Goal: Information Seeking & Learning: Learn about a topic

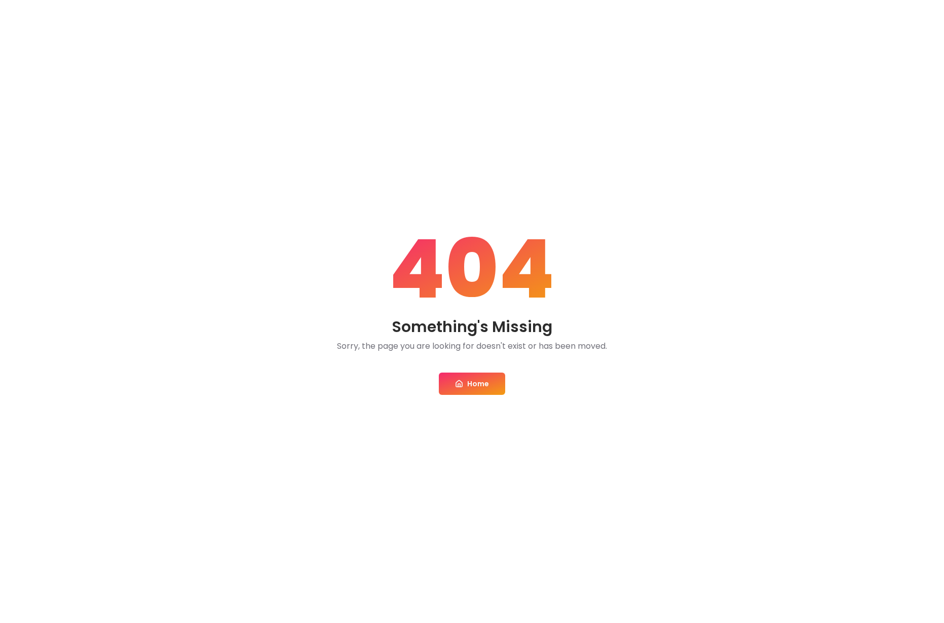
click at [468, 384] on link "Home" at bounding box center [472, 383] width 66 height 22
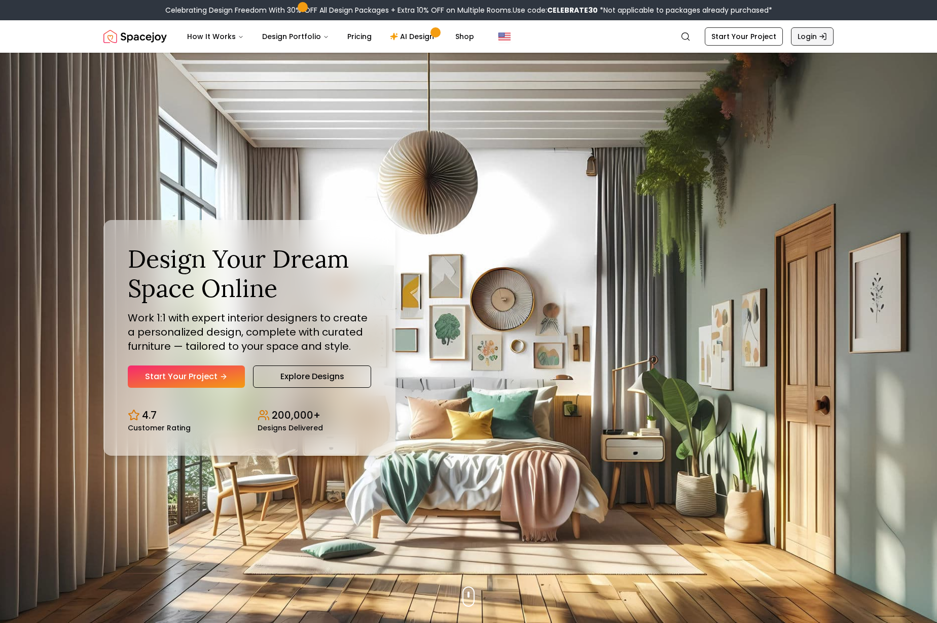
click at [813, 37] on link "Login" at bounding box center [812, 36] width 43 height 18
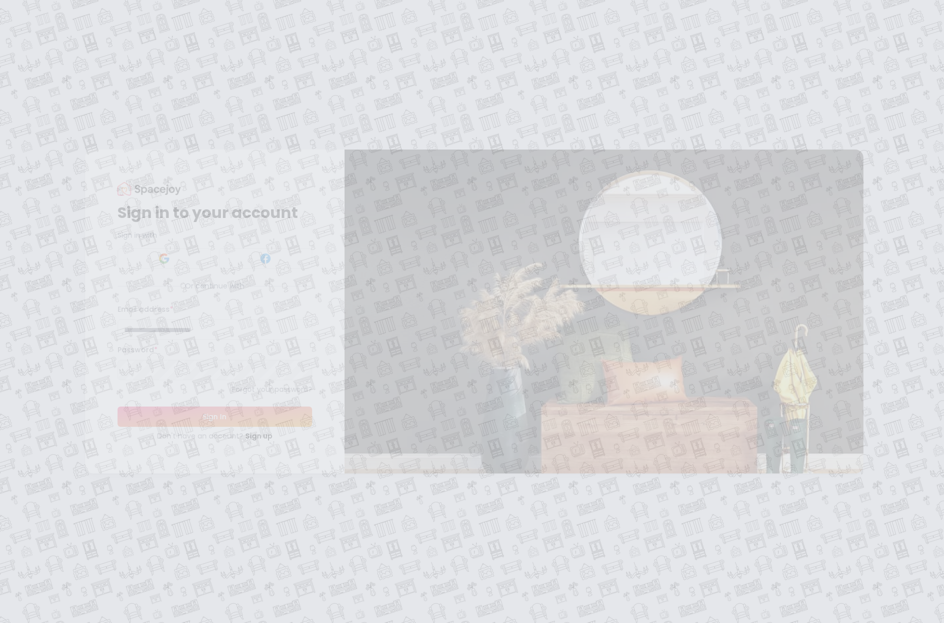
type input "**********"
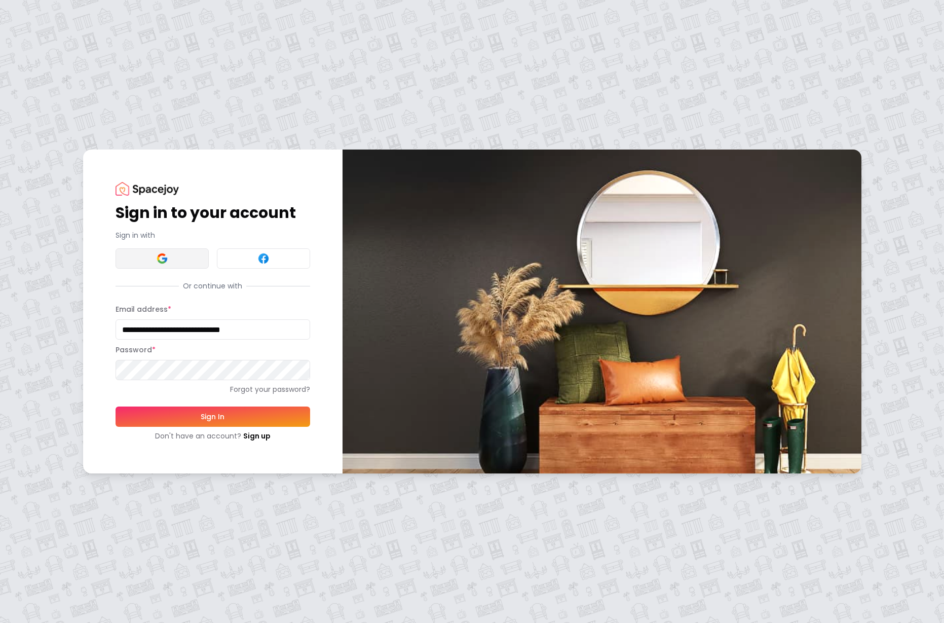
click at [157, 263] on img at bounding box center [162, 258] width 12 height 12
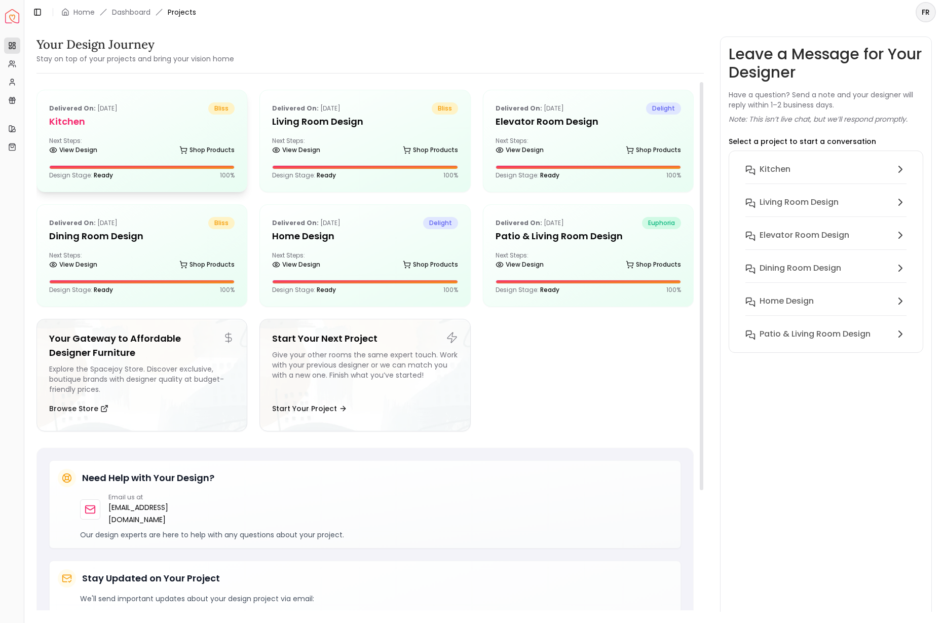
click at [73, 142] on div "Next Steps: View Design Shop Products" at bounding box center [141, 147] width 185 height 20
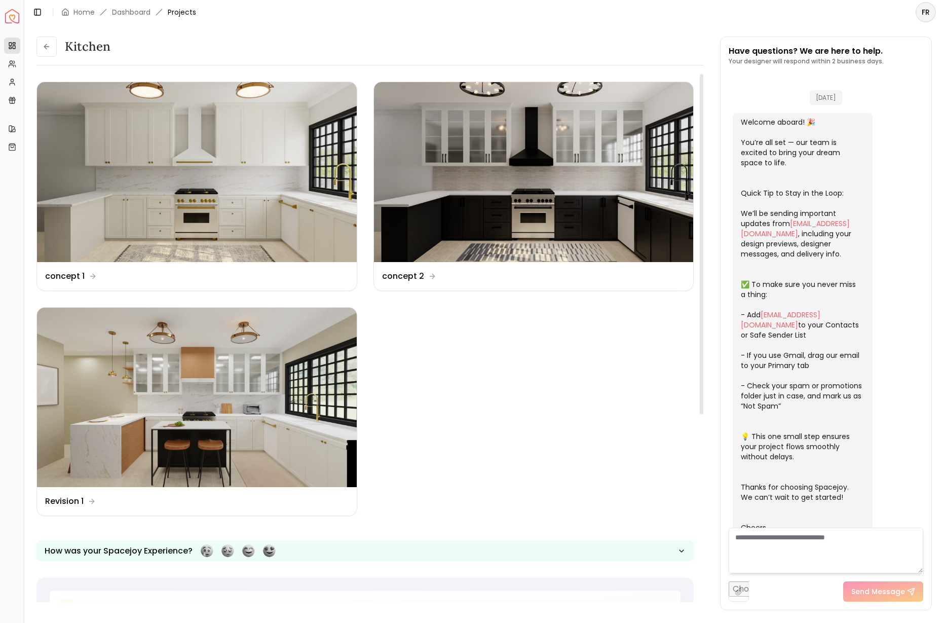
scroll to position [144, 0]
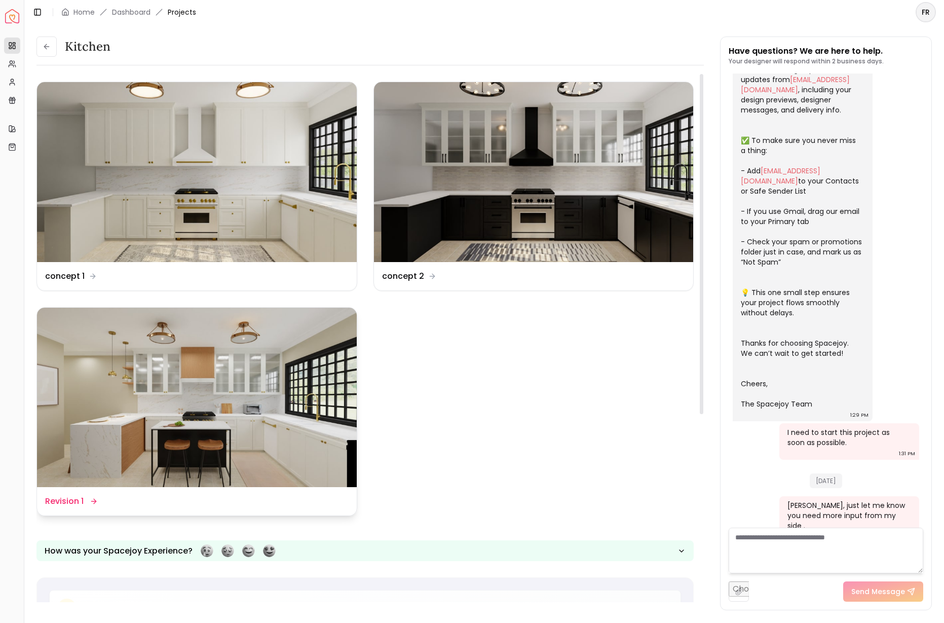
click at [205, 439] on img at bounding box center [197, 398] width 320 height 180
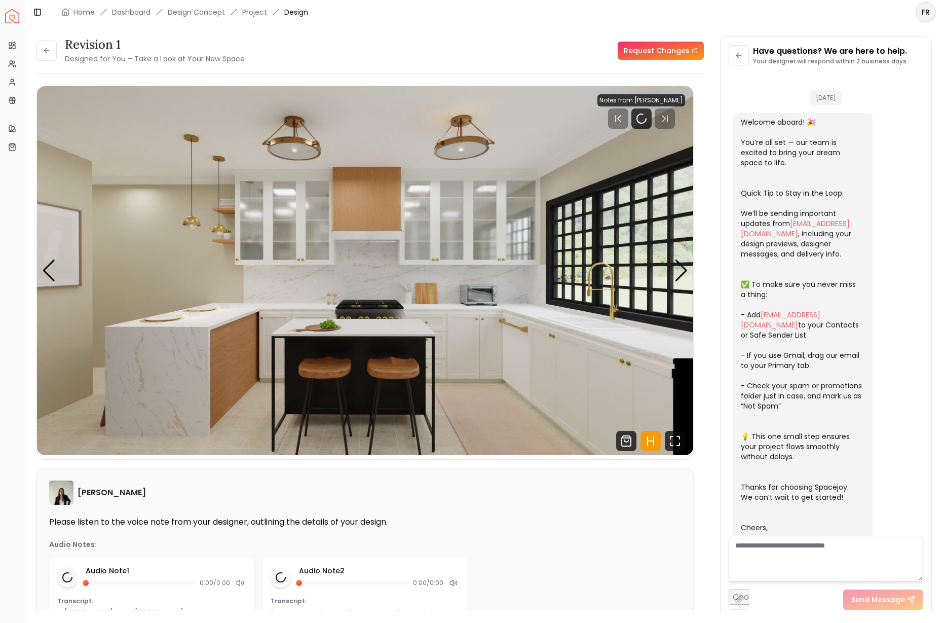
scroll to position [136, 0]
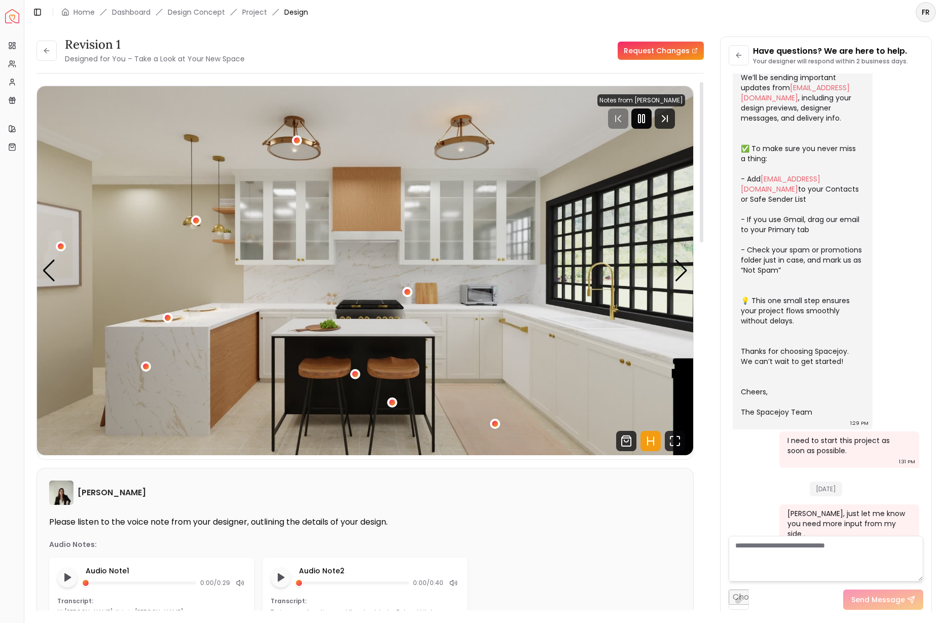
click at [638, 118] on icon "Pause" at bounding box center [642, 119] width 12 height 12
click at [675, 443] on icon "Fullscreen" at bounding box center [675, 441] width 20 height 20
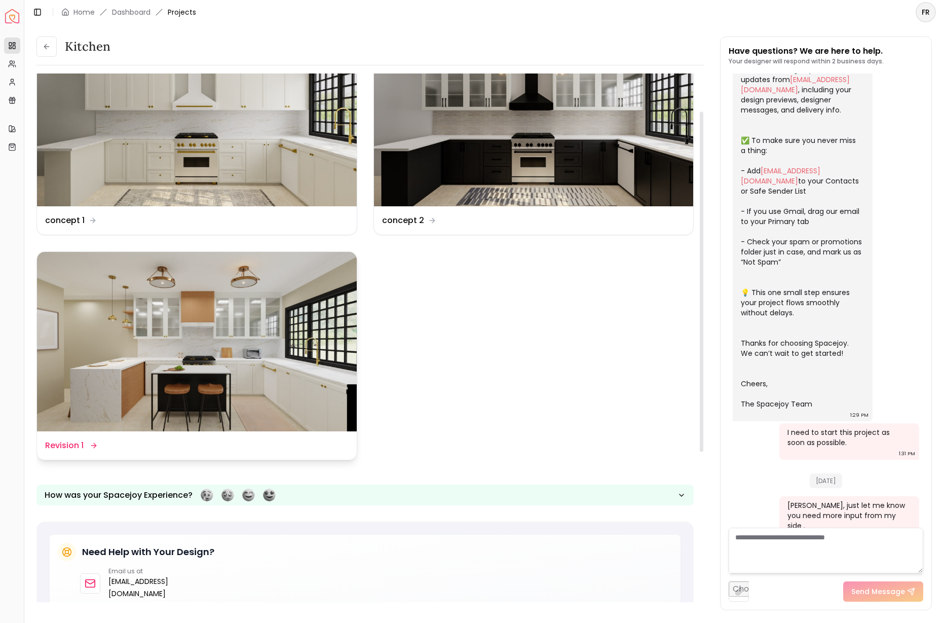
scroll to position [59, 0]
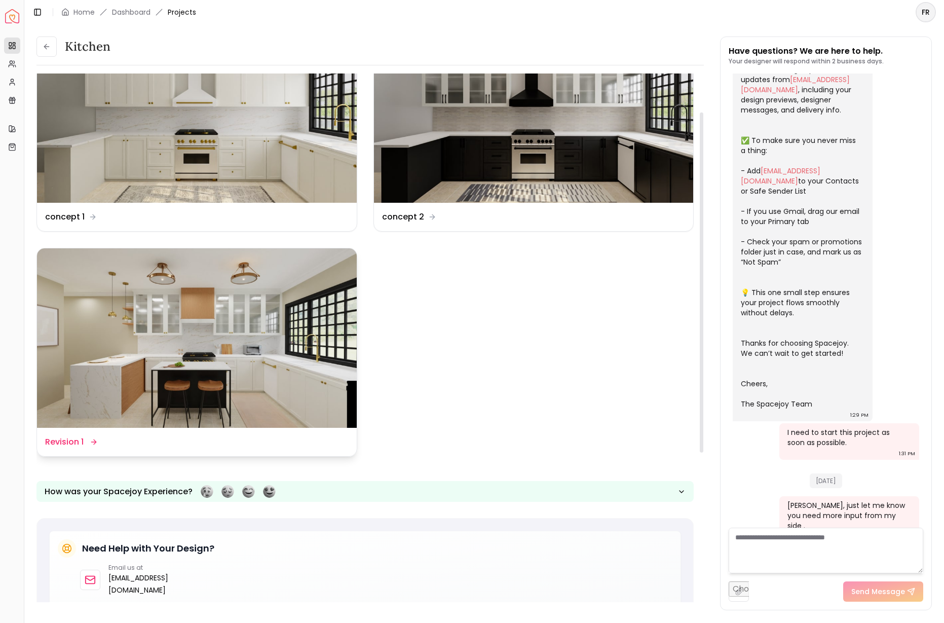
click at [186, 388] on img at bounding box center [197, 338] width 320 height 180
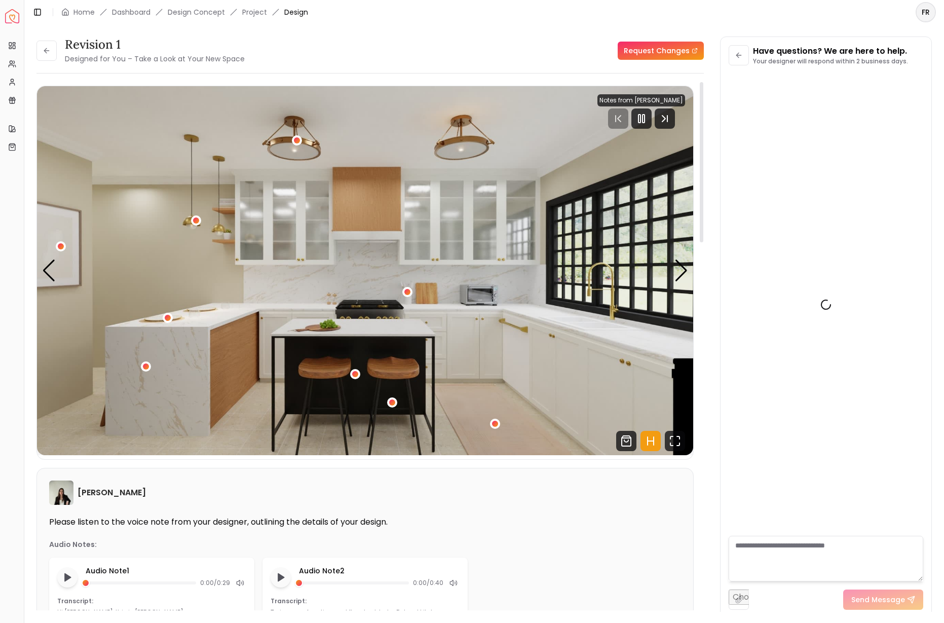
scroll to position [136, 0]
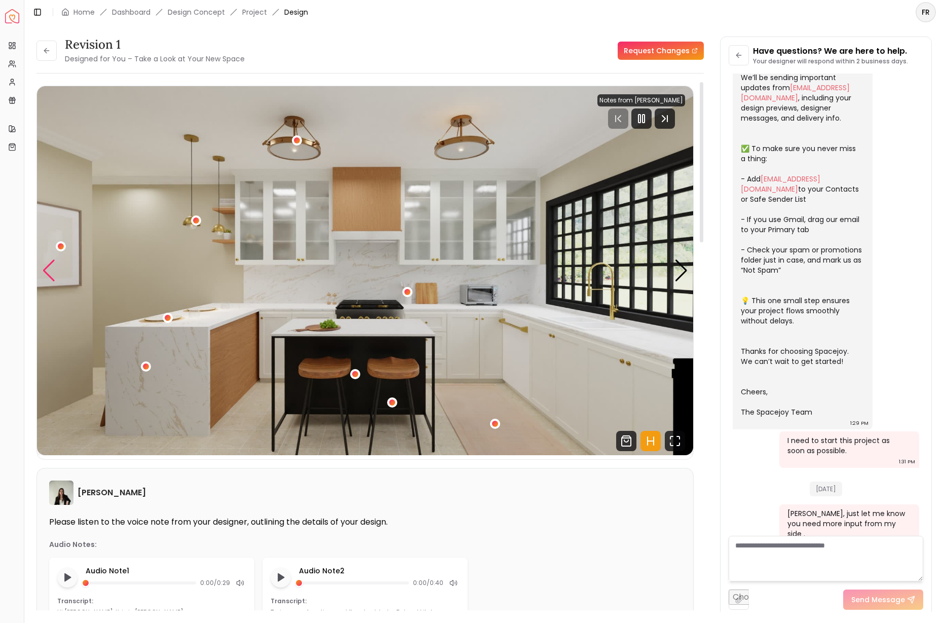
click at [45, 271] on div "Previous slide" at bounding box center [49, 270] width 14 height 22
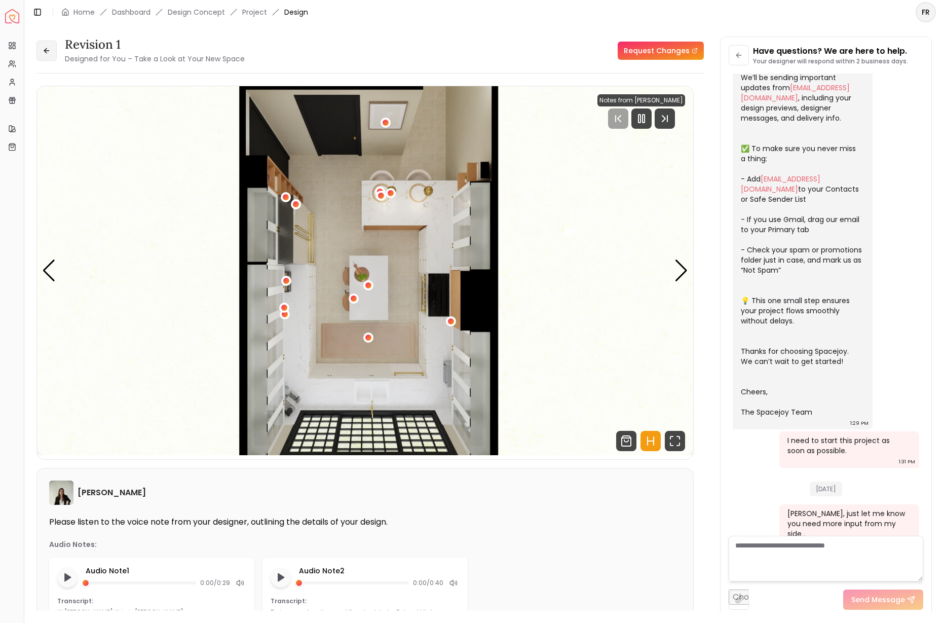
click at [50, 51] on icon at bounding box center [47, 51] width 8 height 8
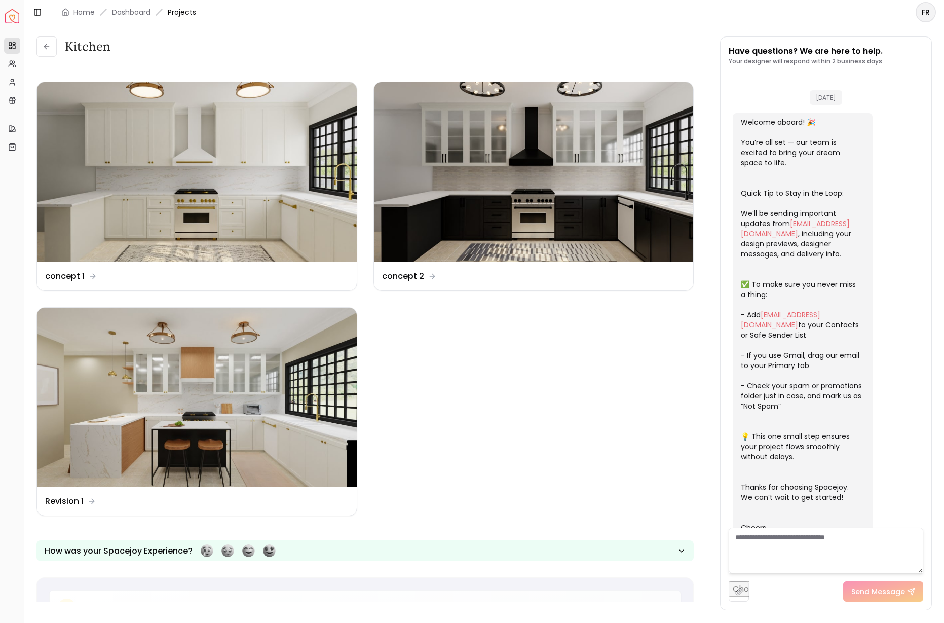
scroll to position [144, 0]
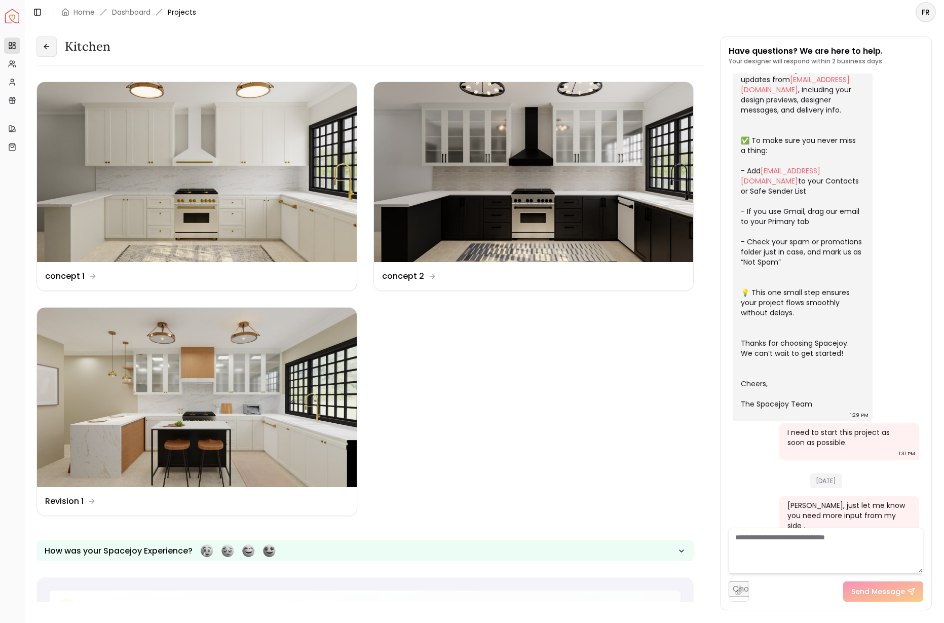
click at [48, 46] on icon at bounding box center [47, 47] width 8 height 8
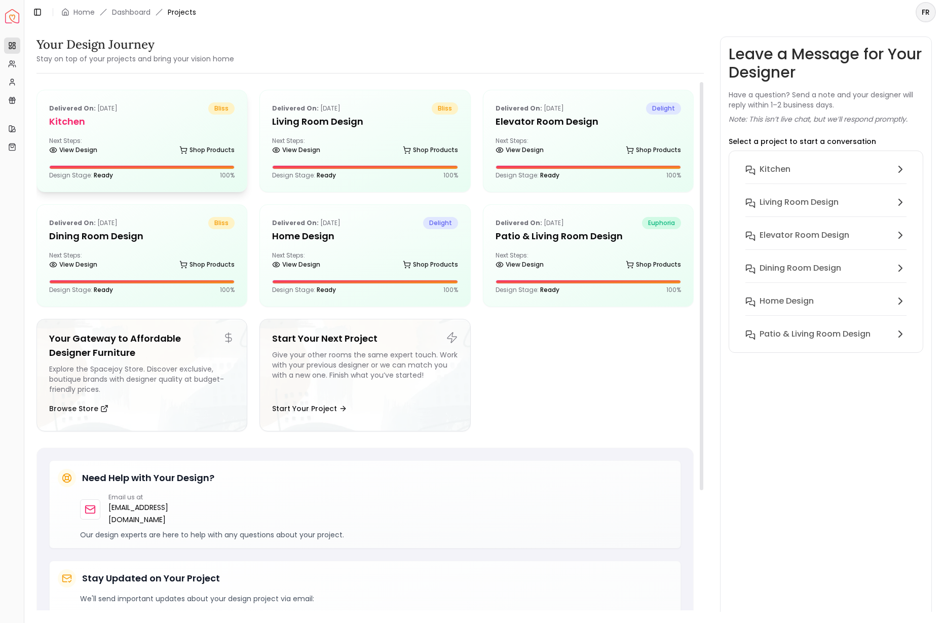
click at [67, 125] on h5 "Kitchen" at bounding box center [141, 122] width 185 height 14
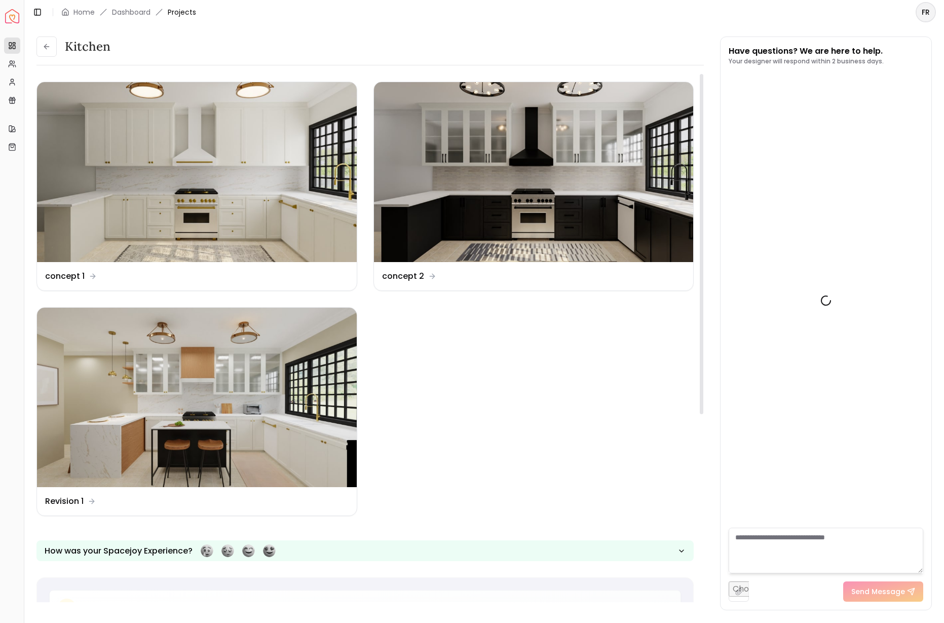
scroll to position [144, 0]
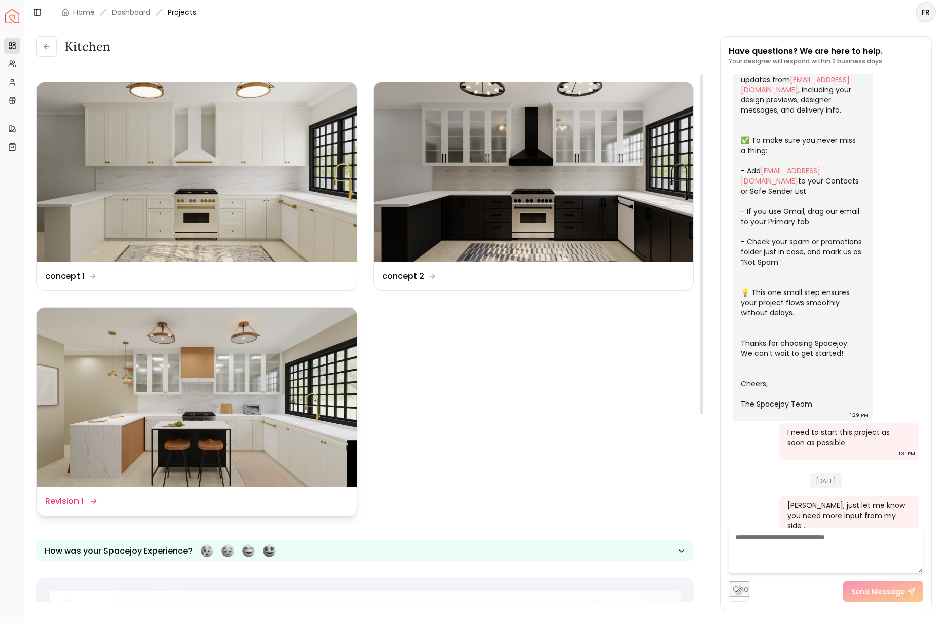
click at [102, 383] on img at bounding box center [197, 398] width 320 height 180
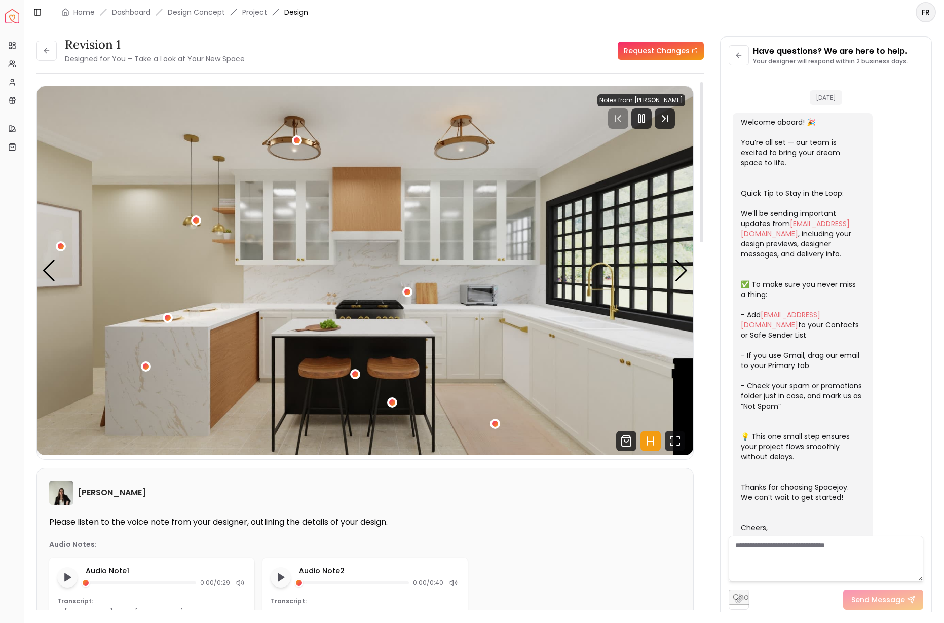
scroll to position [136, 0]
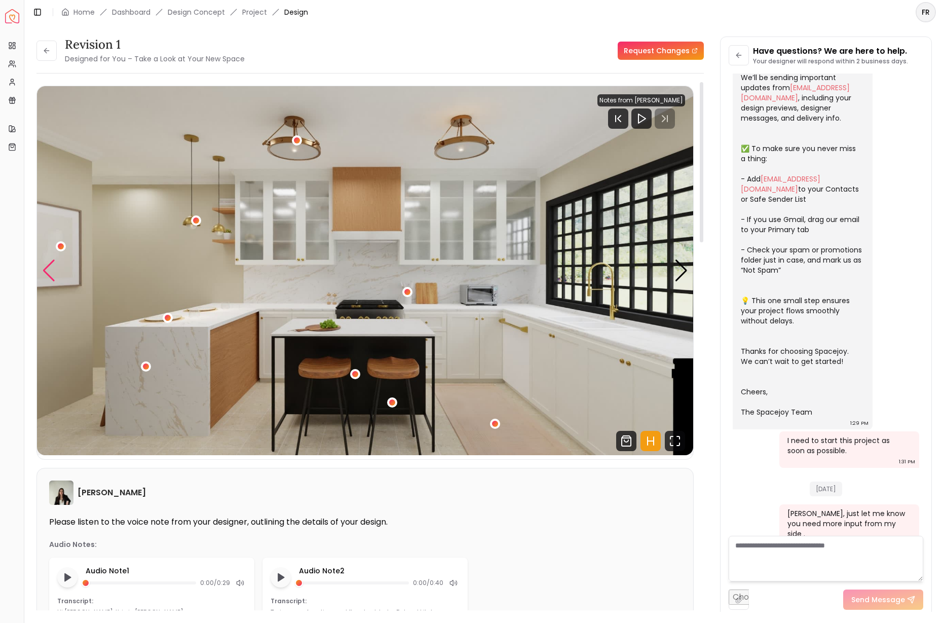
click at [49, 267] on div "Previous slide" at bounding box center [49, 270] width 14 height 22
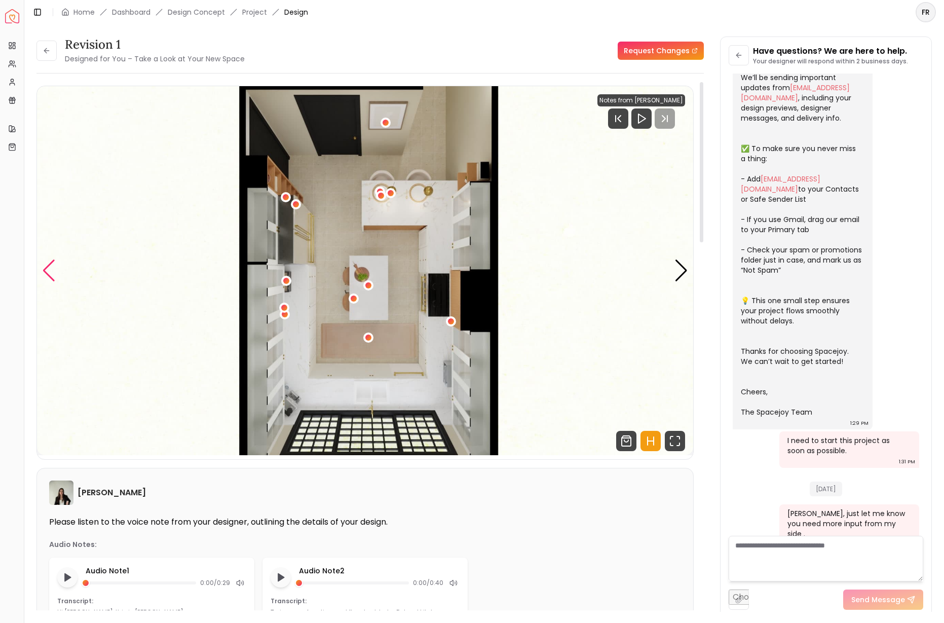
click at [50, 267] on div "Previous slide" at bounding box center [49, 270] width 14 height 22
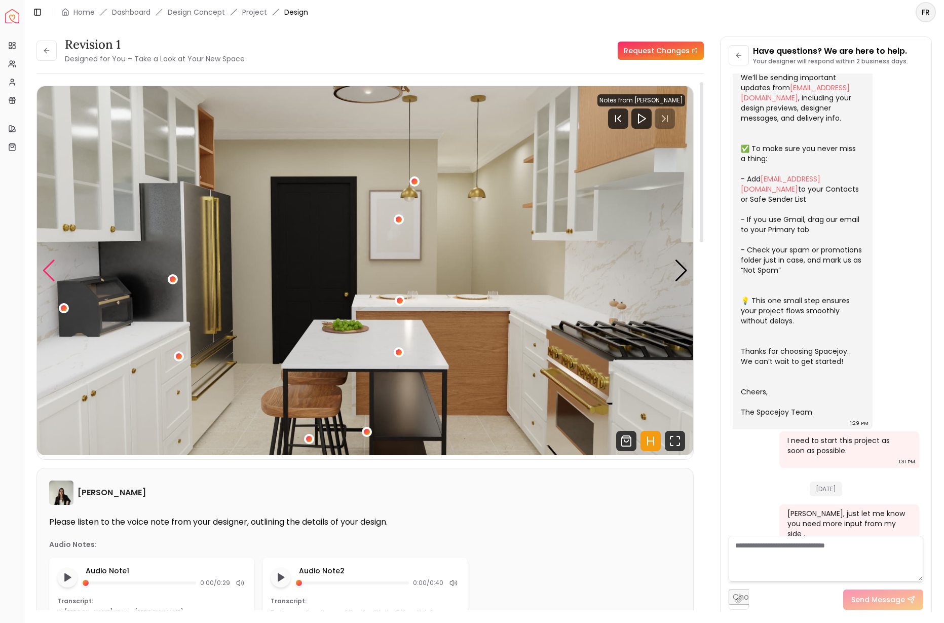
click at [51, 267] on div "Previous slide" at bounding box center [49, 270] width 14 height 22
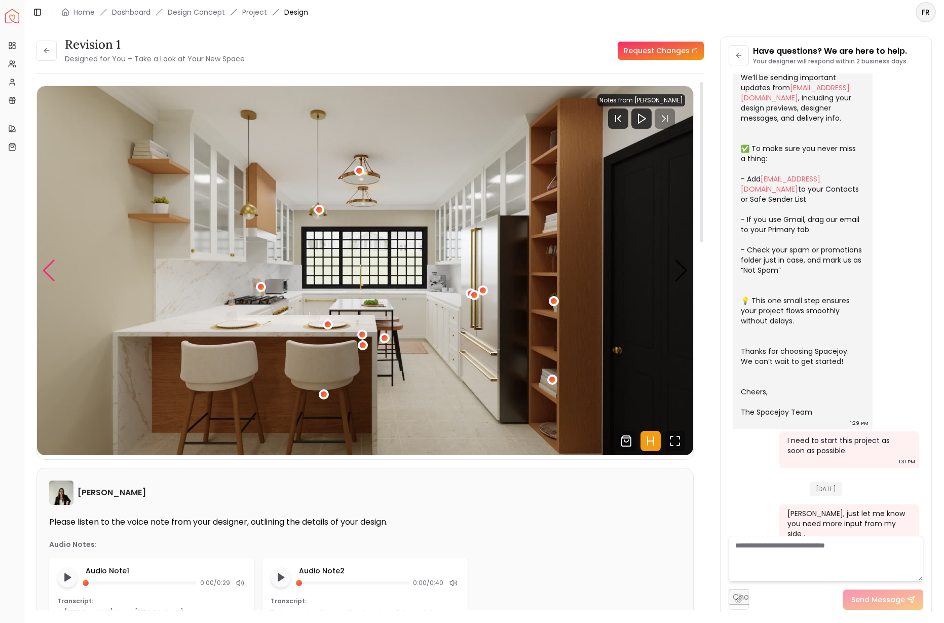
click at [51, 267] on div "Previous slide" at bounding box center [49, 270] width 14 height 22
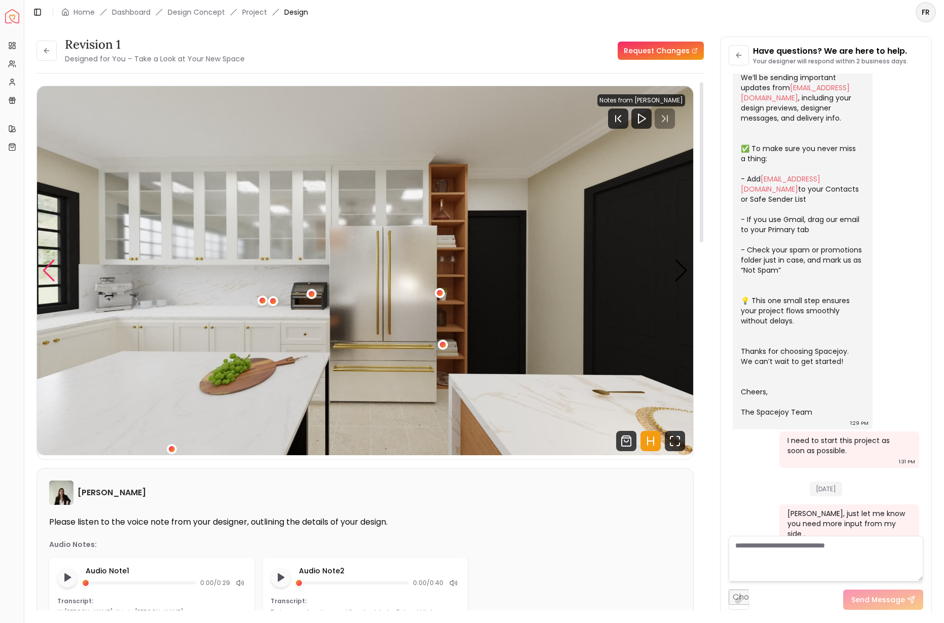
click at [51, 267] on div "Previous slide" at bounding box center [49, 270] width 14 height 22
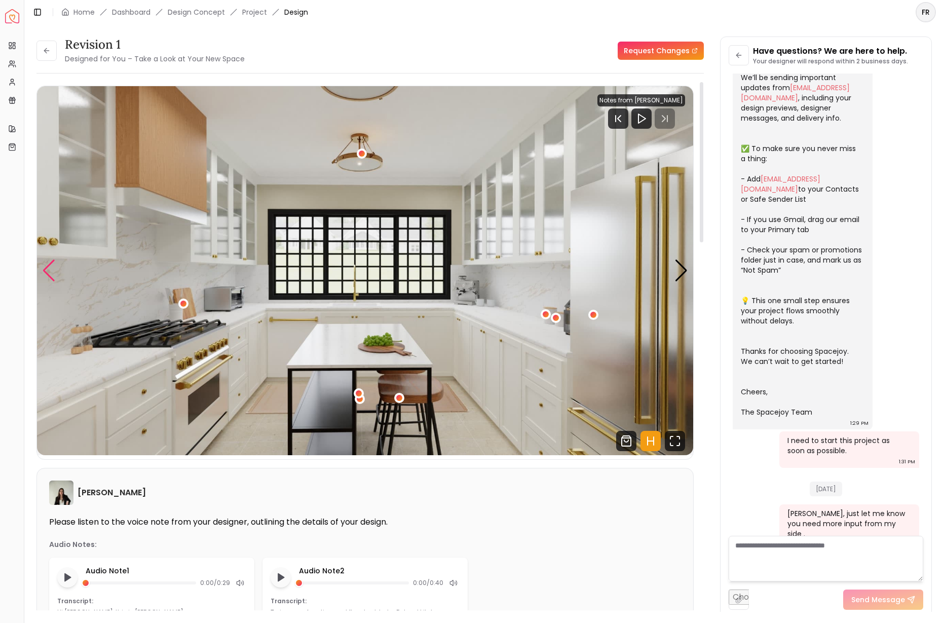
click at [51, 267] on div "Previous slide" at bounding box center [49, 270] width 14 height 22
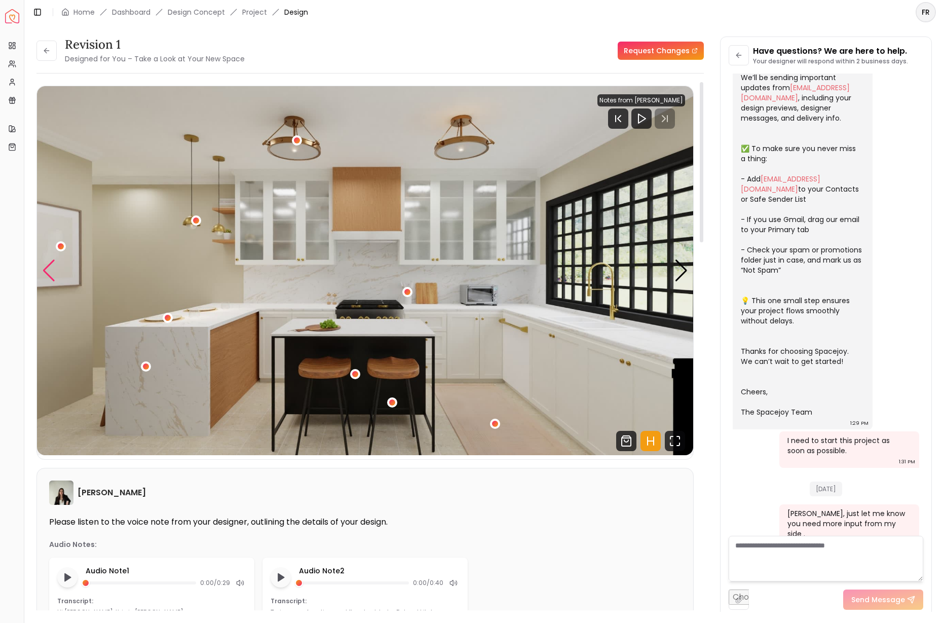
click at [51, 267] on div "Previous slide" at bounding box center [49, 270] width 14 height 22
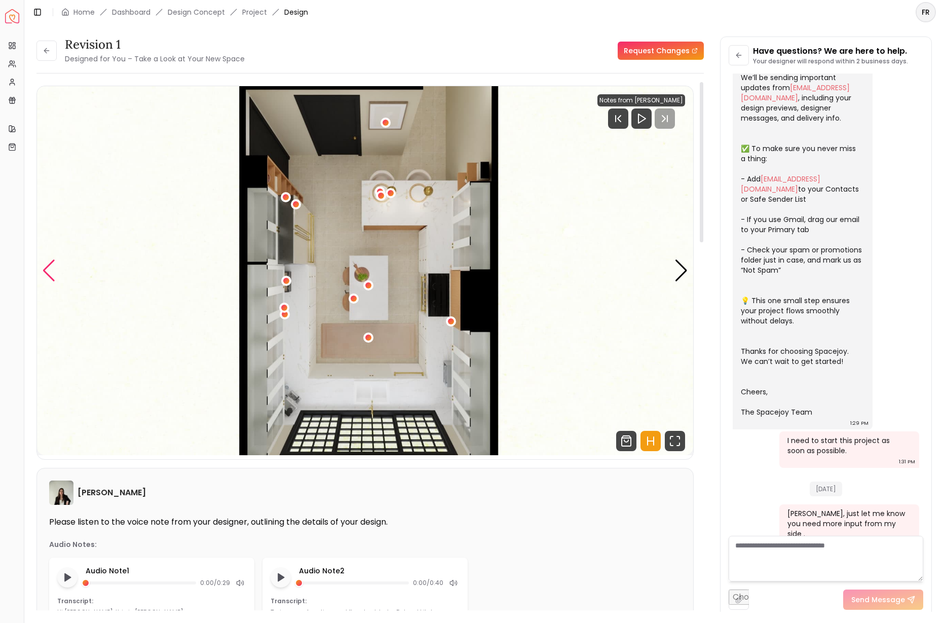
click at [51, 267] on div "Previous slide" at bounding box center [49, 270] width 14 height 22
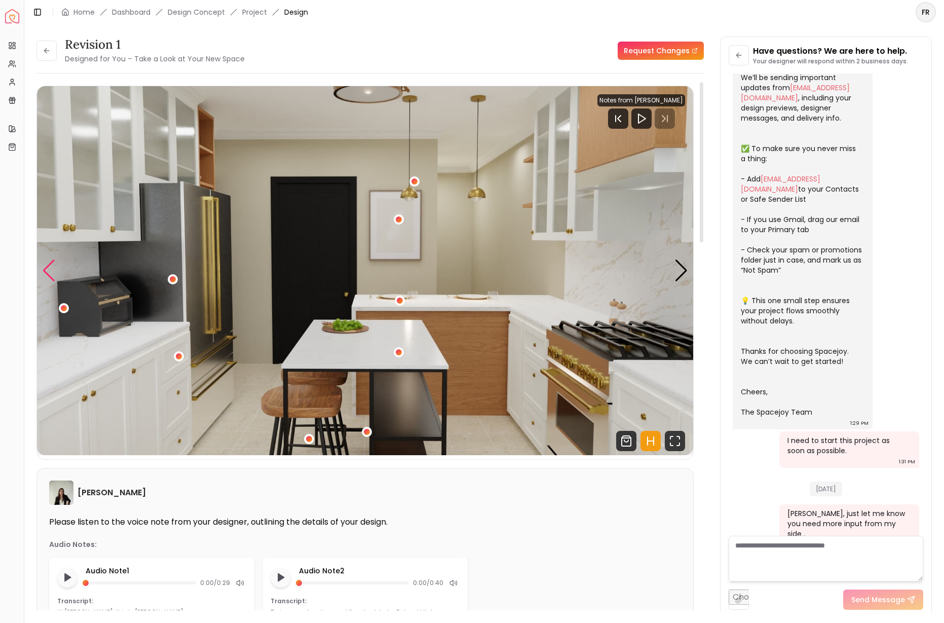
click at [51, 267] on div "Previous slide" at bounding box center [49, 270] width 14 height 22
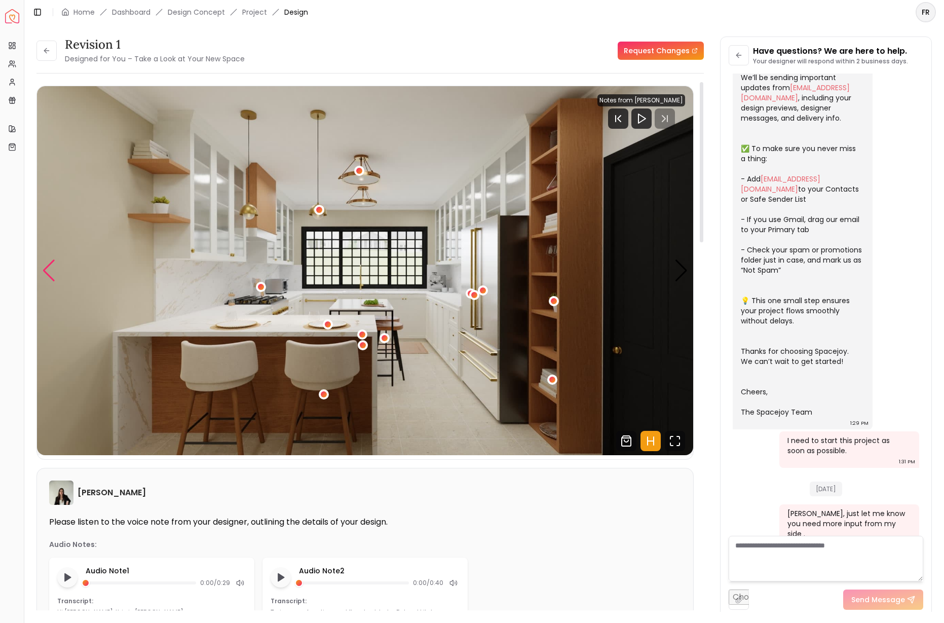
click at [51, 267] on div "Previous slide" at bounding box center [49, 270] width 14 height 22
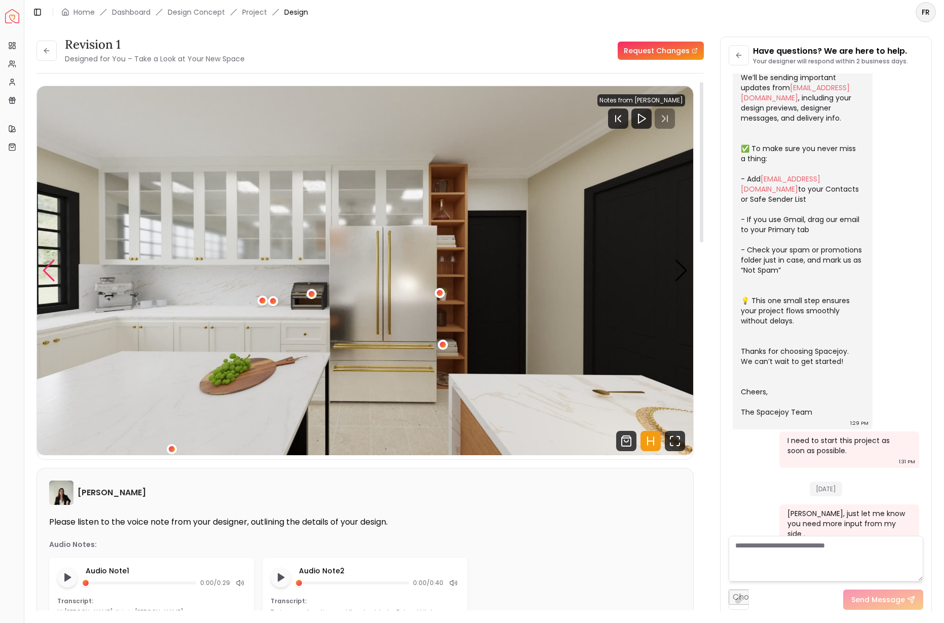
click at [51, 267] on div "Previous slide" at bounding box center [49, 270] width 14 height 22
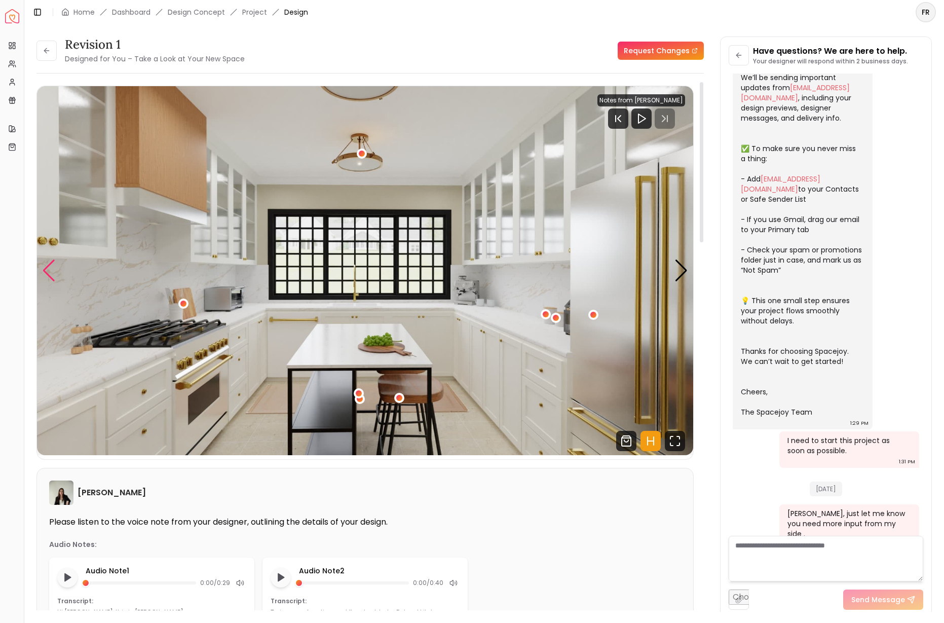
click at [51, 267] on div "Previous slide" at bounding box center [49, 270] width 14 height 22
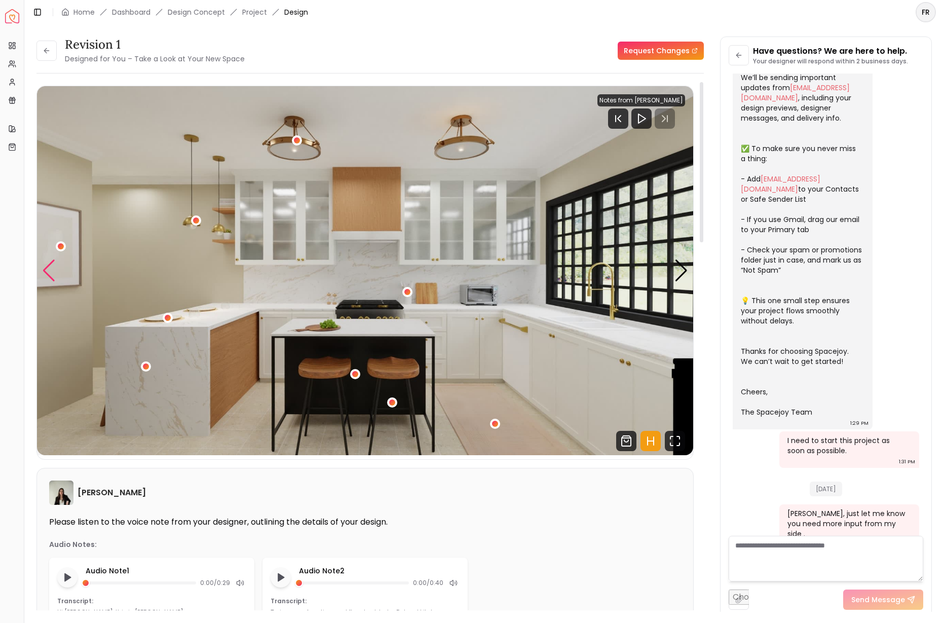
click at [51, 267] on div "Previous slide" at bounding box center [49, 270] width 14 height 22
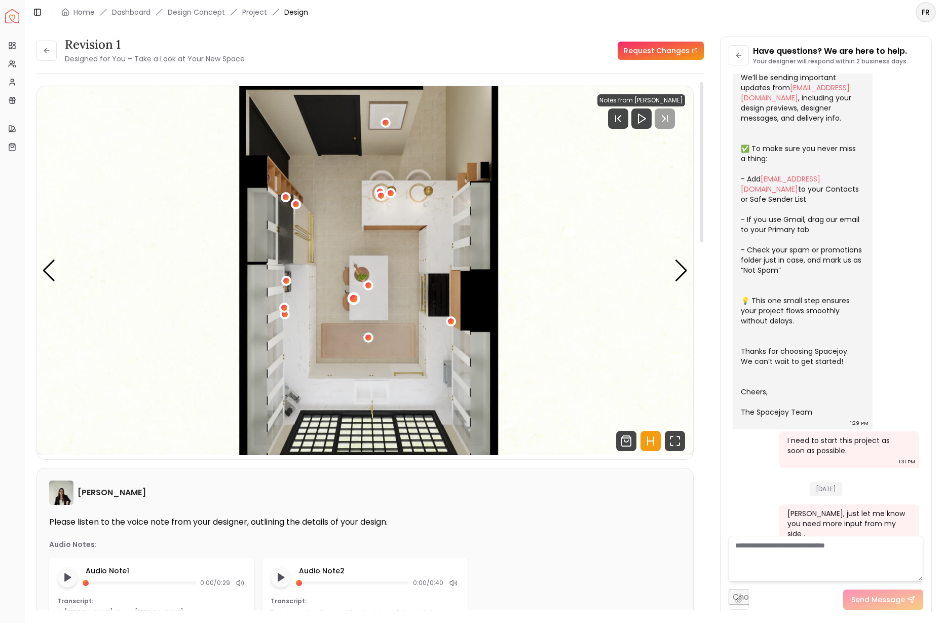
click at [350, 299] on div "6 / 6" at bounding box center [354, 299] width 8 height 8
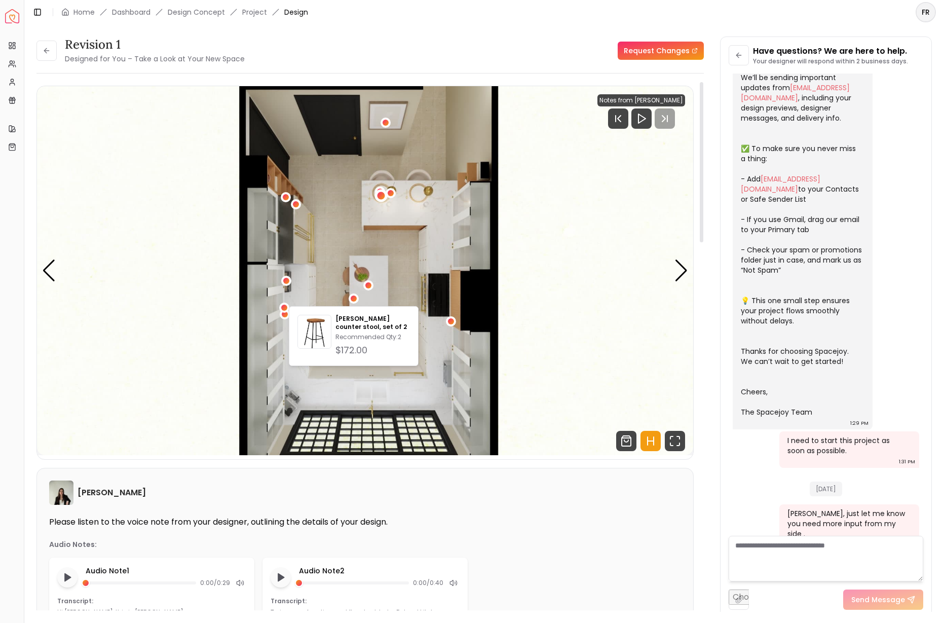
click at [381, 191] on div "6 / 6" at bounding box center [381, 196] width 13 height 13
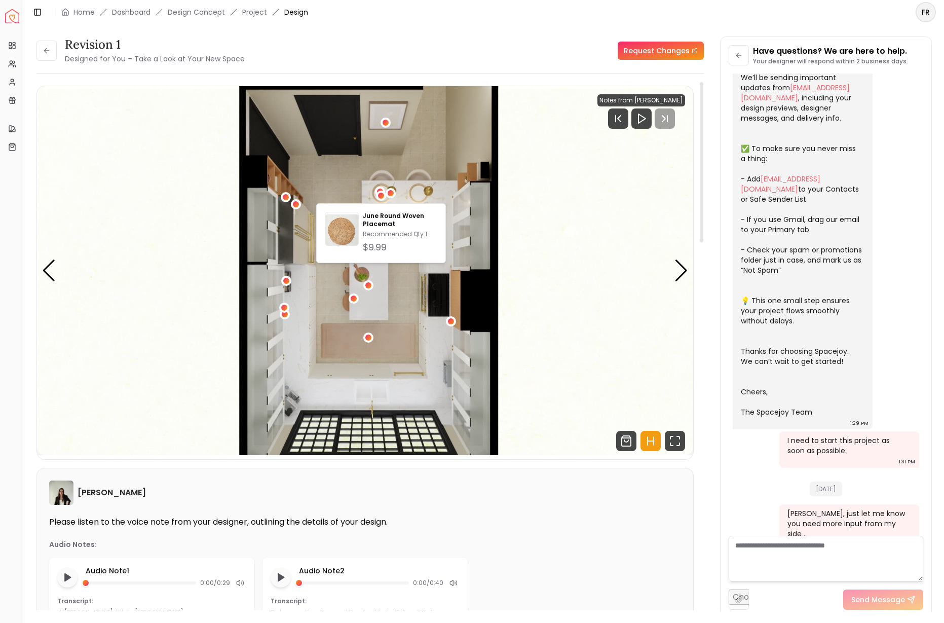
click at [409, 155] on img "6 / 6" at bounding box center [365, 270] width 656 height 369
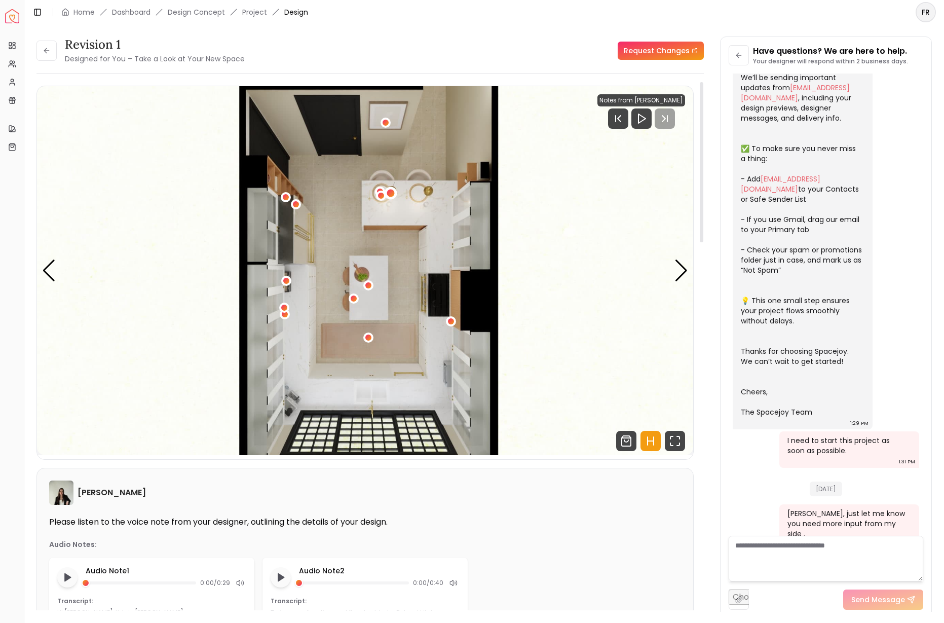
click at [391, 193] on div "6 / 6" at bounding box center [391, 193] width 8 height 8
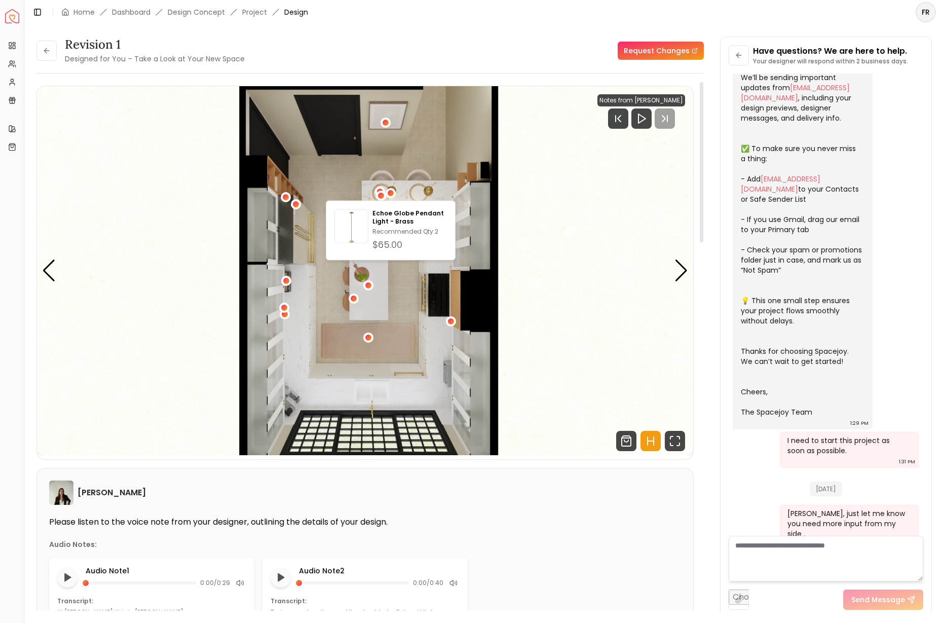
click at [396, 144] on img "6 / 6" at bounding box center [365, 270] width 656 height 369
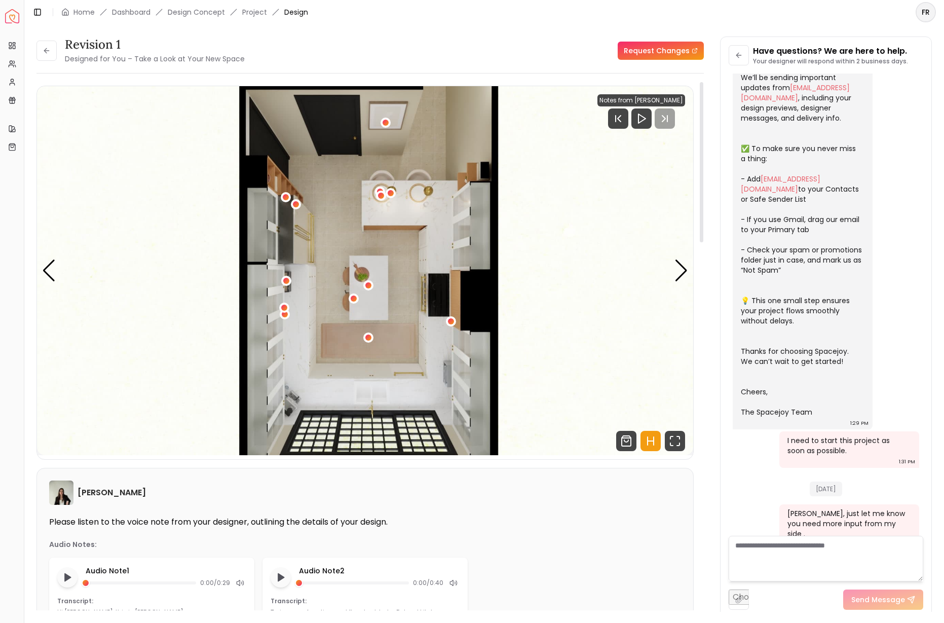
click at [293, 196] on img "6 / 6" at bounding box center [365, 270] width 656 height 369
click at [294, 206] on div "6 / 6" at bounding box center [296, 204] width 8 height 8
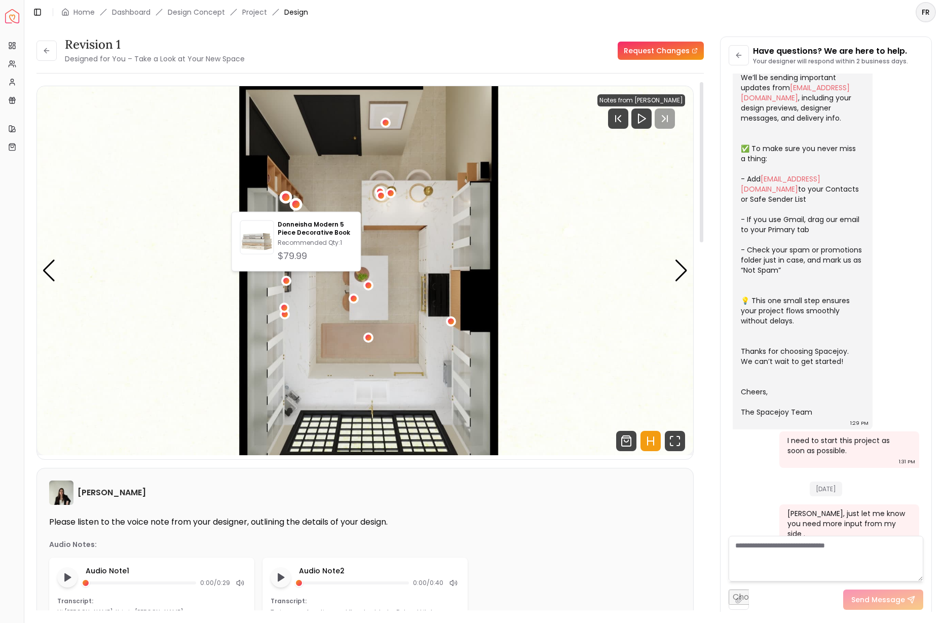
click at [283, 195] on div "6 / 6" at bounding box center [286, 198] width 8 height 8
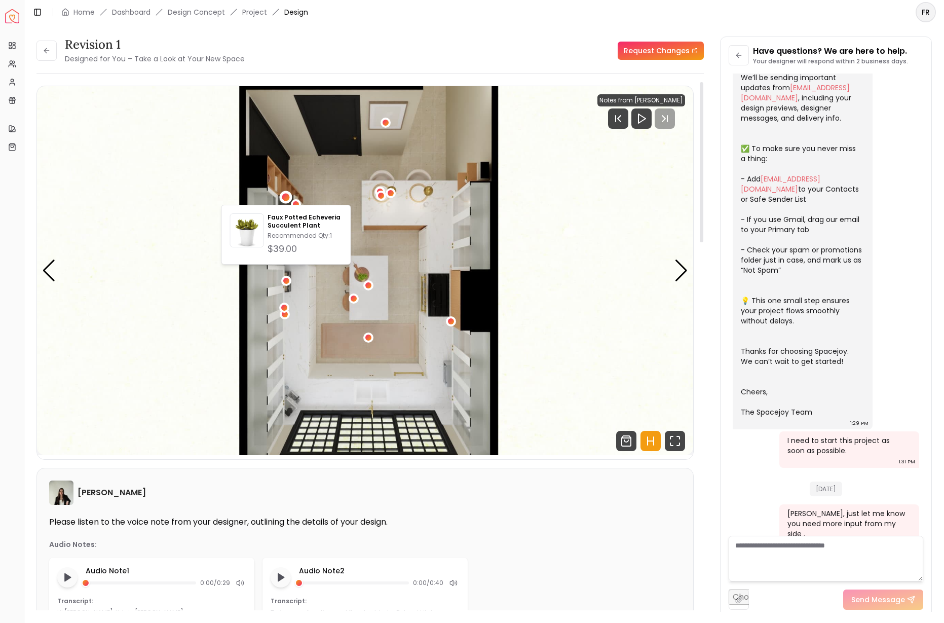
click at [403, 290] on img "6 / 6" at bounding box center [365, 270] width 656 height 369
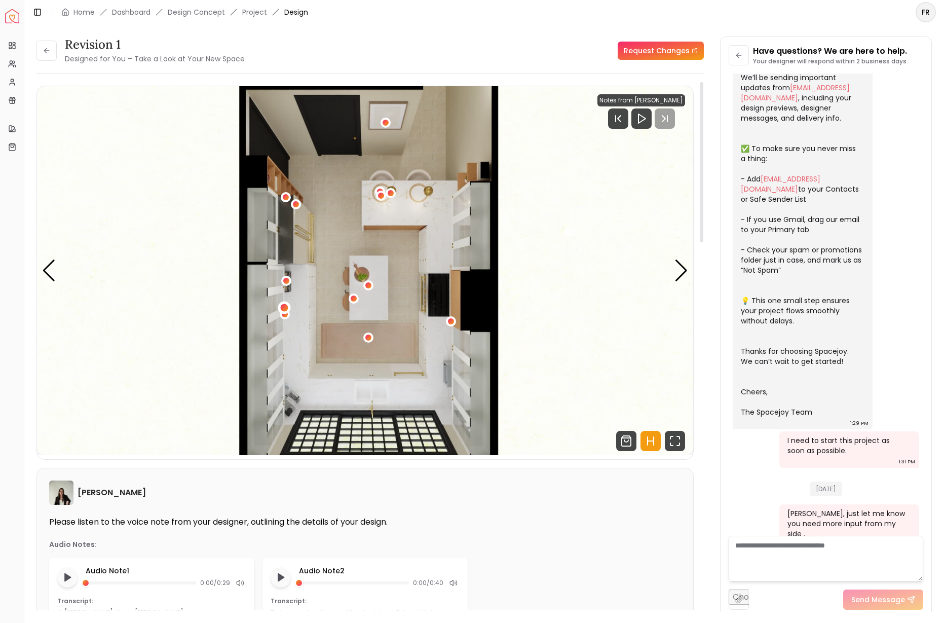
click at [283, 308] on div "6 / 6" at bounding box center [284, 308] width 8 height 8
click at [392, 192] on div "6 / 6" at bounding box center [391, 193] width 8 height 8
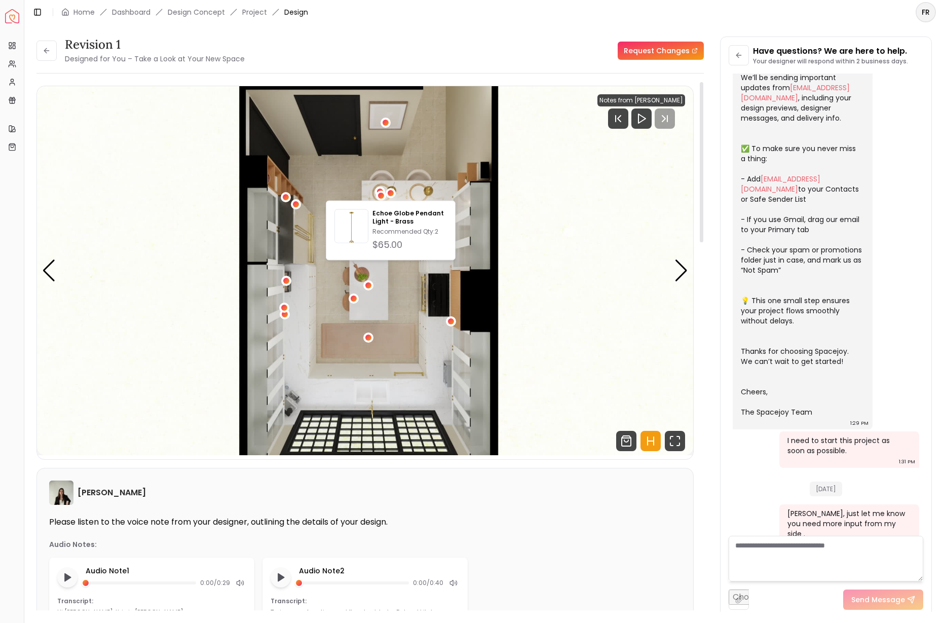
click at [436, 178] on img "6 / 6" at bounding box center [365, 270] width 656 height 369
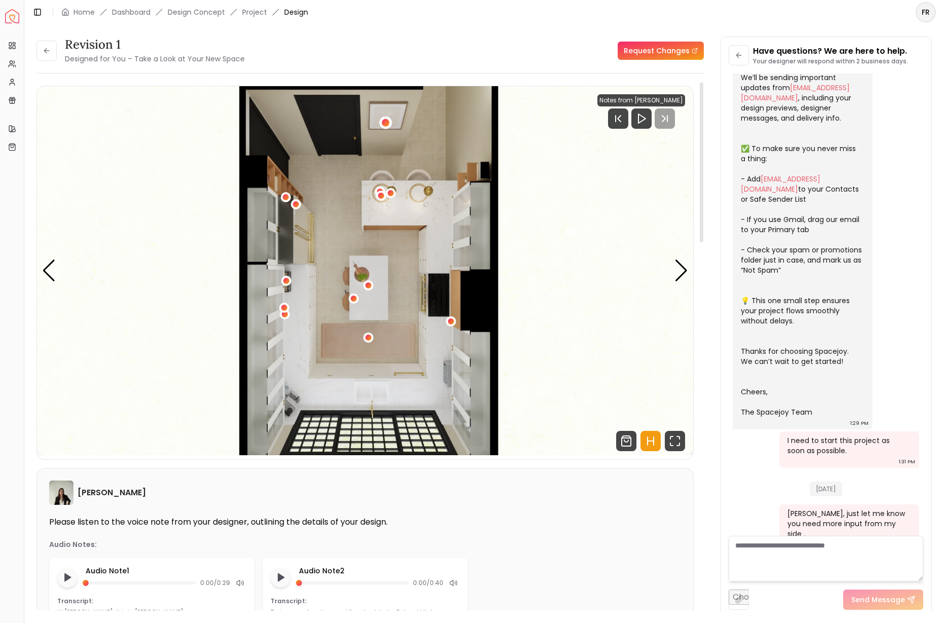
click at [387, 125] on div "6 / 6" at bounding box center [386, 123] width 8 height 8
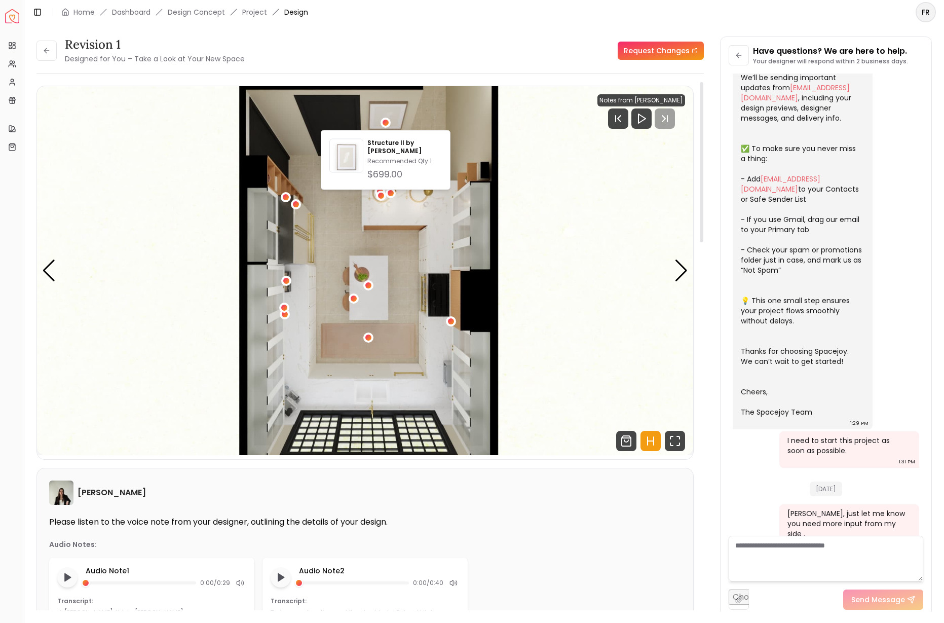
click at [409, 210] on img "6 / 6" at bounding box center [365, 270] width 656 height 369
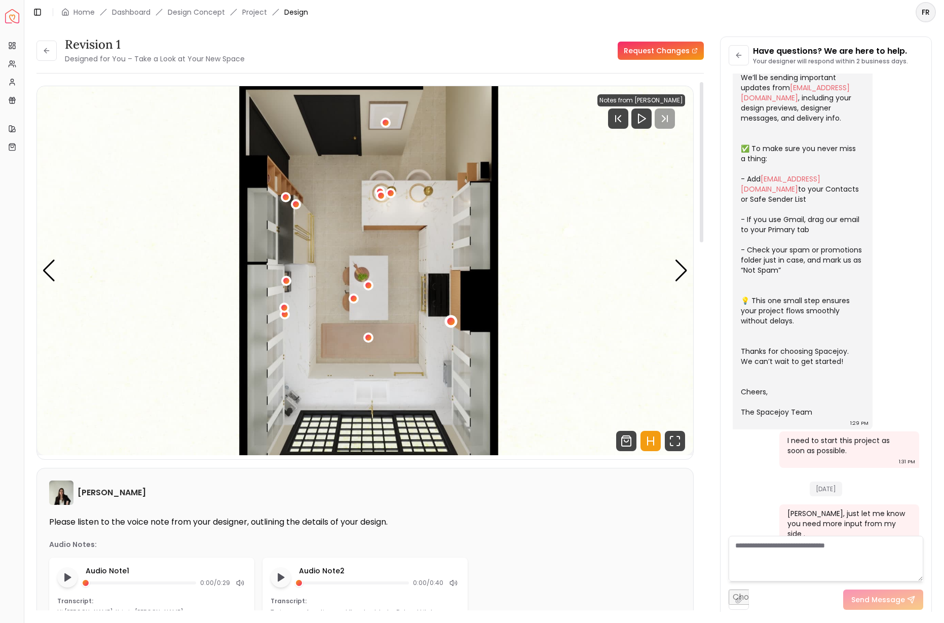
click at [452, 320] on div "6 / 6" at bounding box center [451, 321] width 8 height 8
click at [392, 295] on img "6 / 6" at bounding box center [365, 270] width 656 height 369
click at [367, 335] on div "6 / 6" at bounding box center [368, 337] width 8 height 8
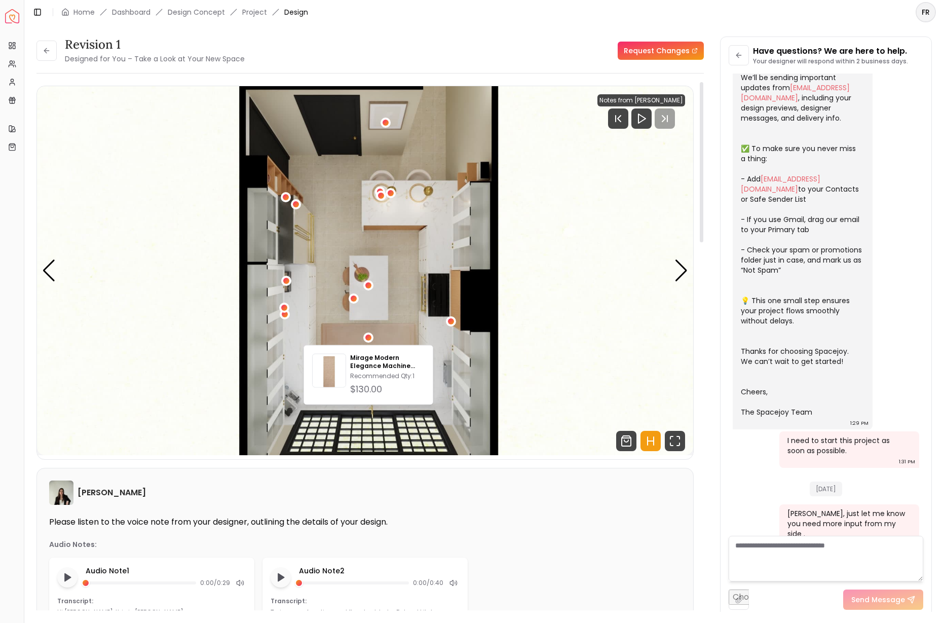
click at [396, 322] on img "6 / 6" at bounding box center [365, 270] width 656 height 369
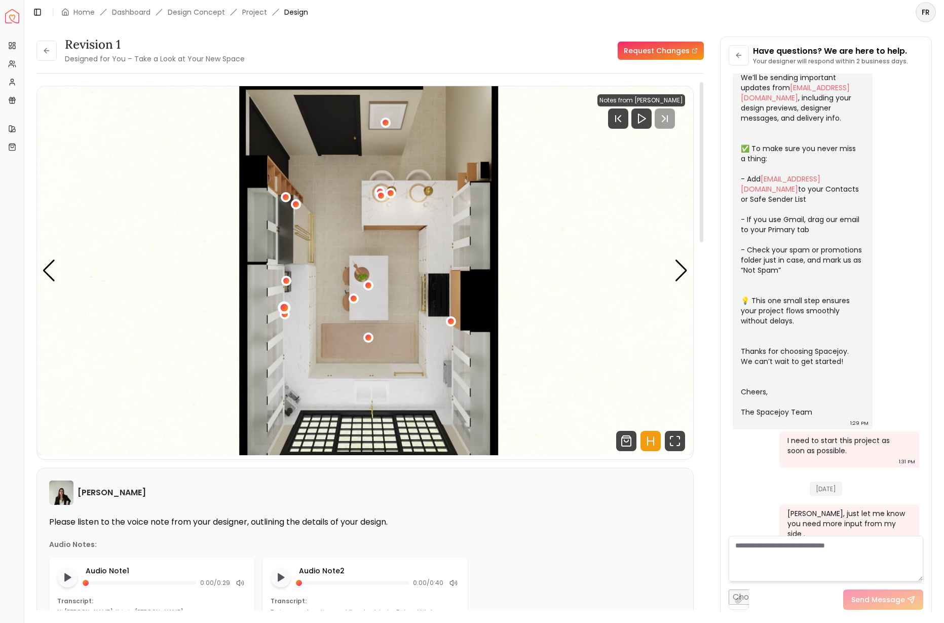
click at [287, 309] on div "6 / 6" at bounding box center [284, 308] width 8 height 8
click at [313, 278] on img "6 / 6" at bounding box center [365, 270] width 656 height 369
click at [285, 197] on div "6 / 6" at bounding box center [286, 198] width 8 height 8
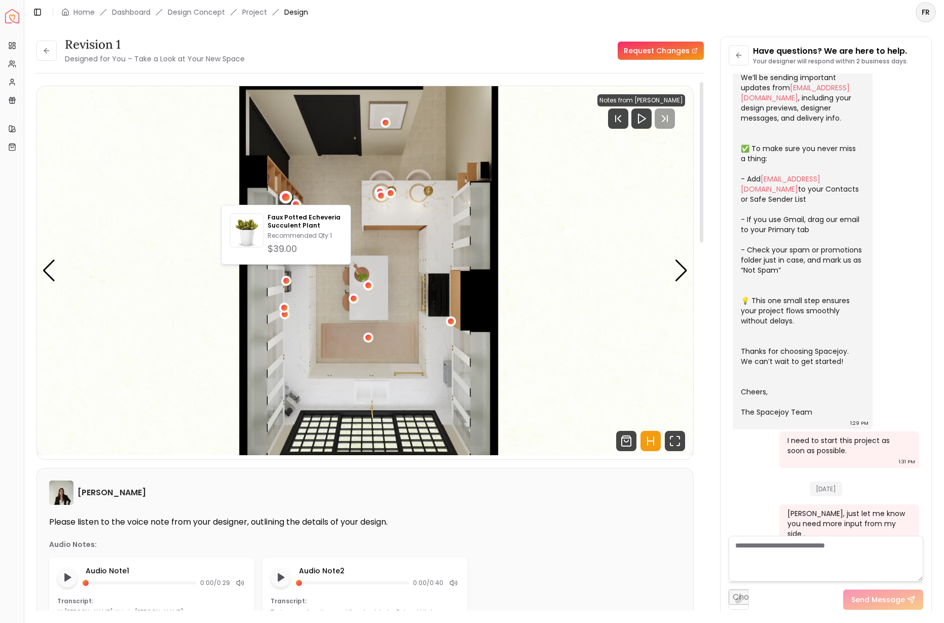
click at [343, 203] on img "6 / 6" at bounding box center [365, 270] width 656 height 369
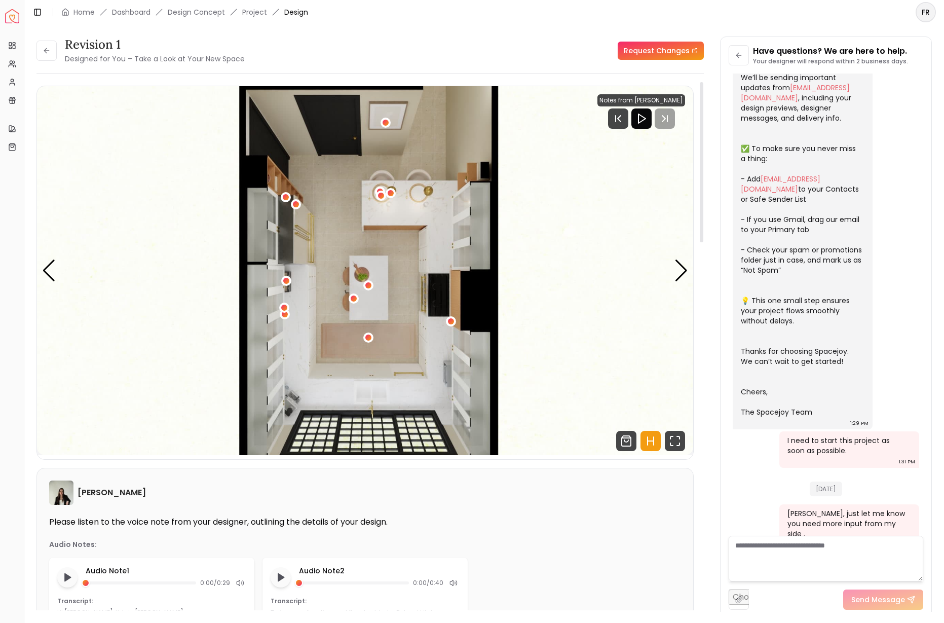
click at [640, 118] on icon "Play" at bounding box center [642, 119] width 12 height 12
click at [640, 118] on div at bounding box center [651, 118] width 67 height 20
click at [655, 121] on icon "Pause" at bounding box center [652, 119] width 12 height 12
click at [674, 439] on icon "Fullscreen" at bounding box center [675, 441] width 20 height 20
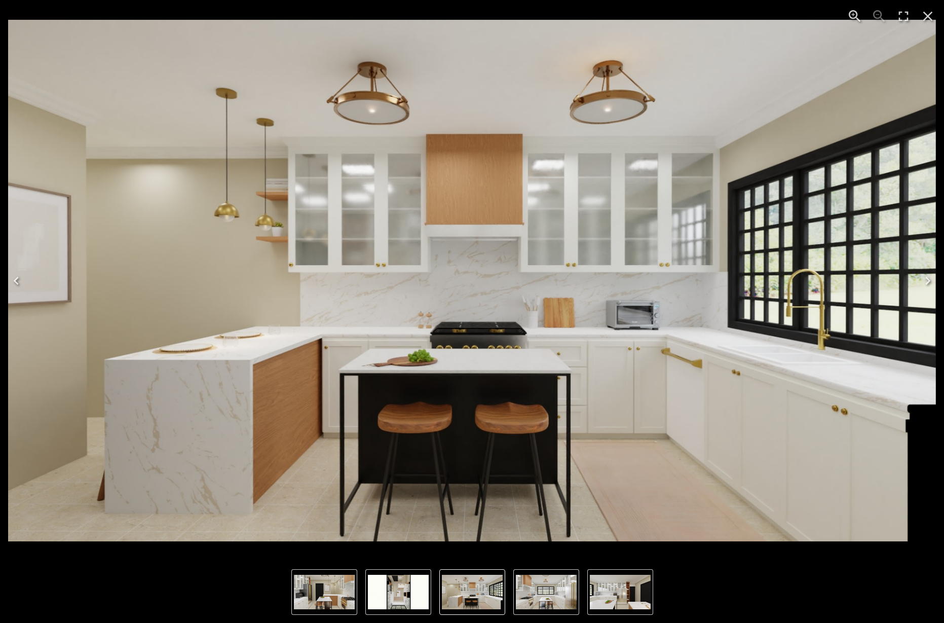
click at [459, 593] on img "1 of 6" at bounding box center [472, 592] width 61 height 34
click at [564, 602] on img "2 of 6" at bounding box center [546, 592] width 61 height 34
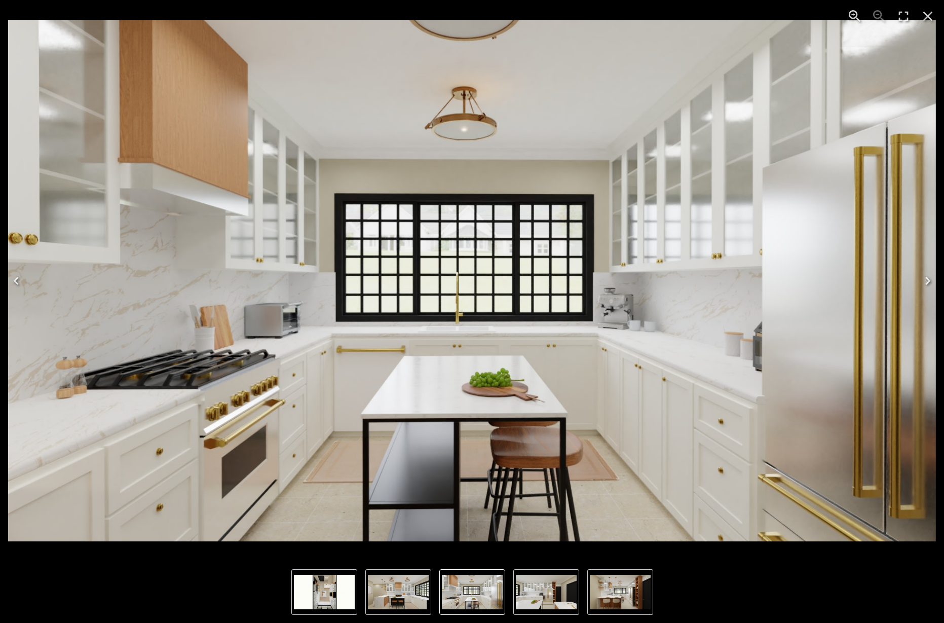
click at [563, 594] on img "3 of 6" at bounding box center [546, 592] width 61 height 34
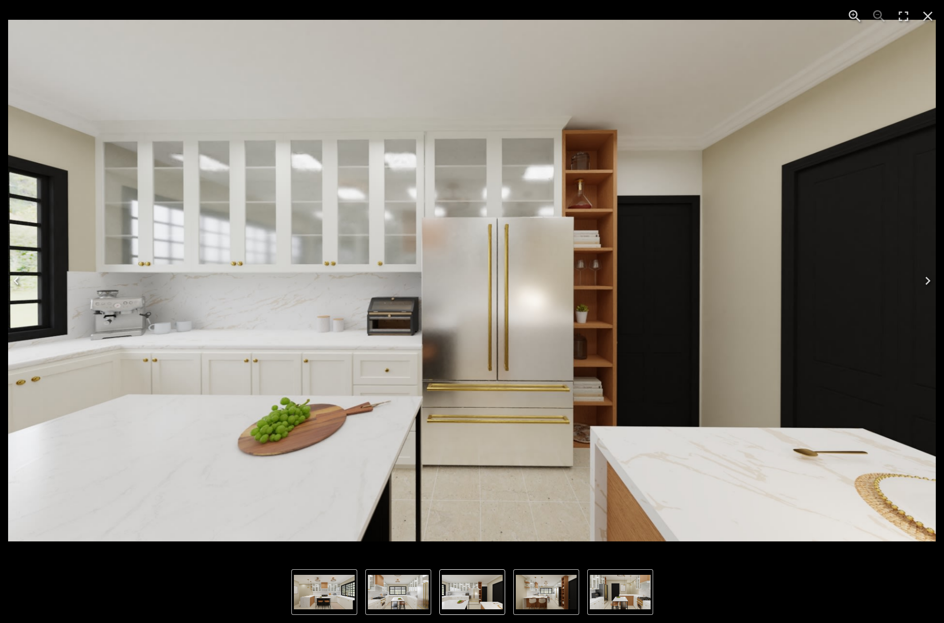
click at [442, 449] on img "3 of 6" at bounding box center [472, 281] width 928 height 522
click at [437, 206] on img "3 of 6" at bounding box center [472, 281] width 928 height 522
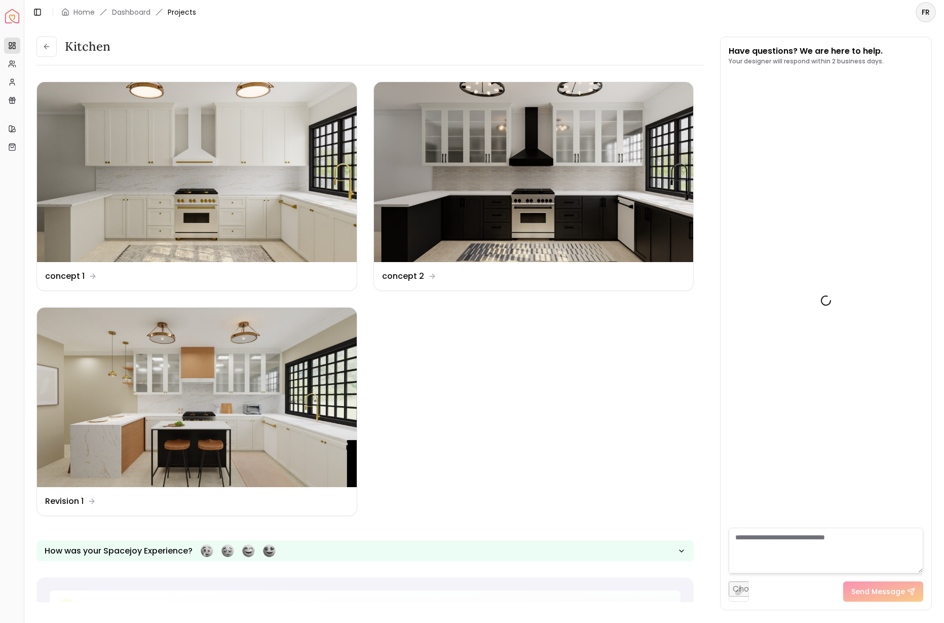
scroll to position [144, 0]
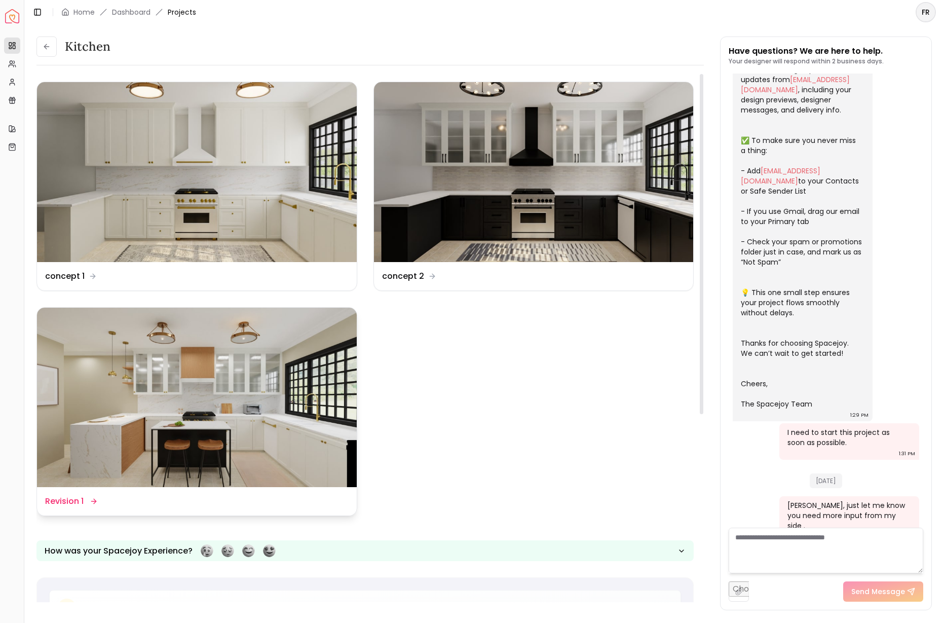
click at [155, 408] on img at bounding box center [197, 398] width 320 height 180
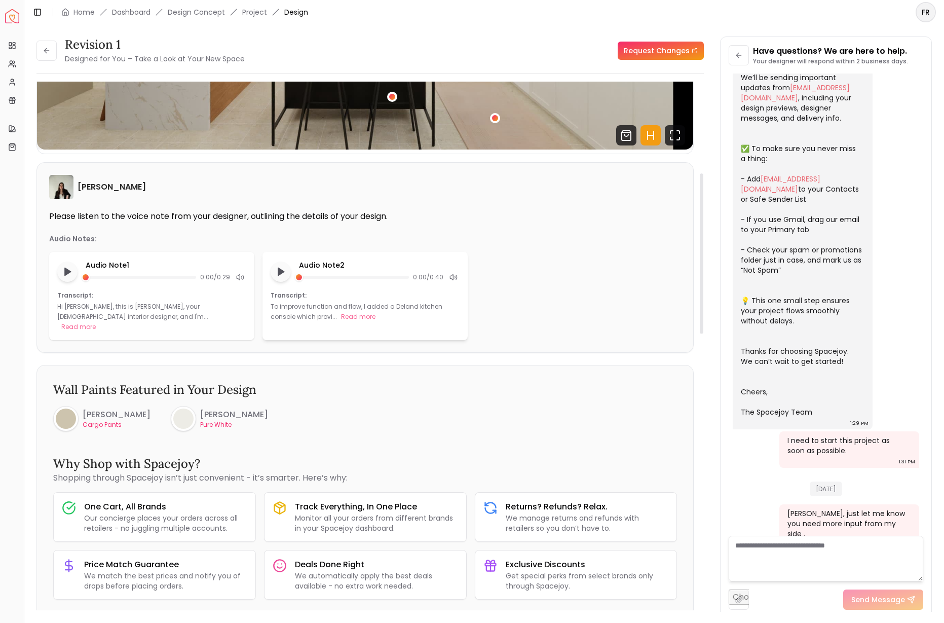
scroll to position [295, 0]
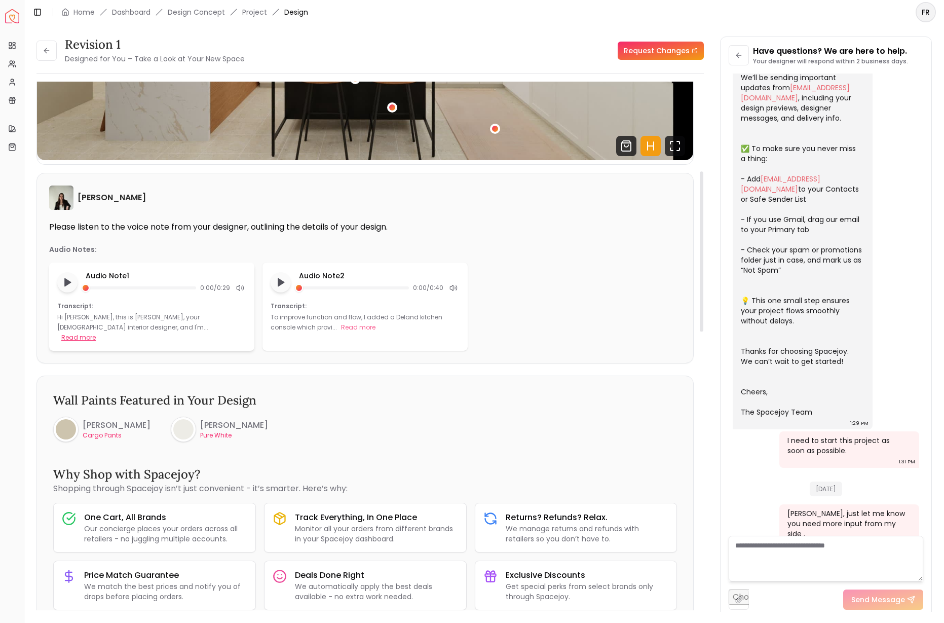
click at [96, 332] on button "Read more" at bounding box center [78, 337] width 34 height 10
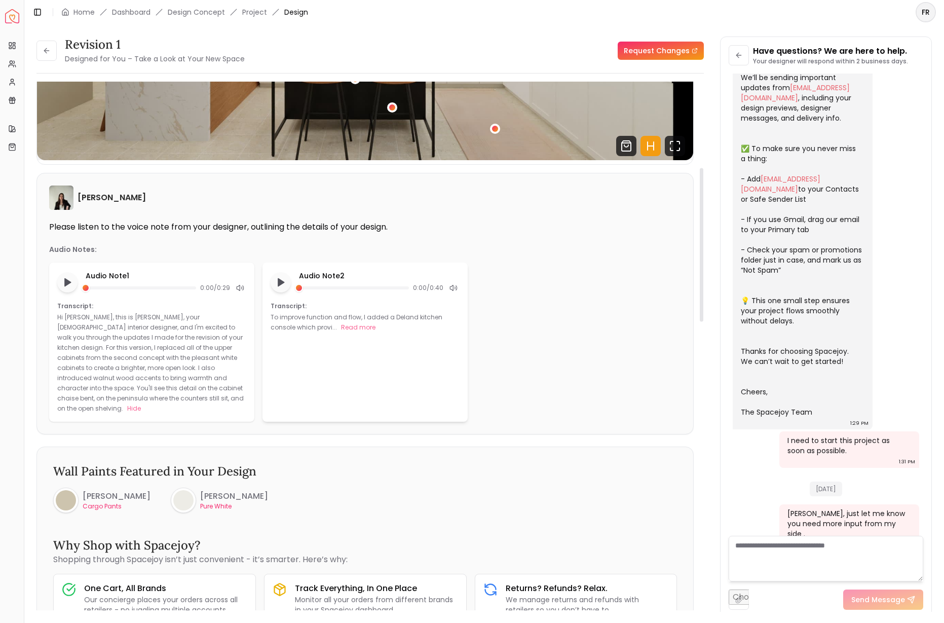
click at [297, 309] on p "Transcript:" at bounding box center [365, 306] width 189 height 8
click at [295, 304] on p "Transcript:" at bounding box center [365, 306] width 189 height 8
click at [361, 329] on button "Read more" at bounding box center [358, 327] width 34 height 10
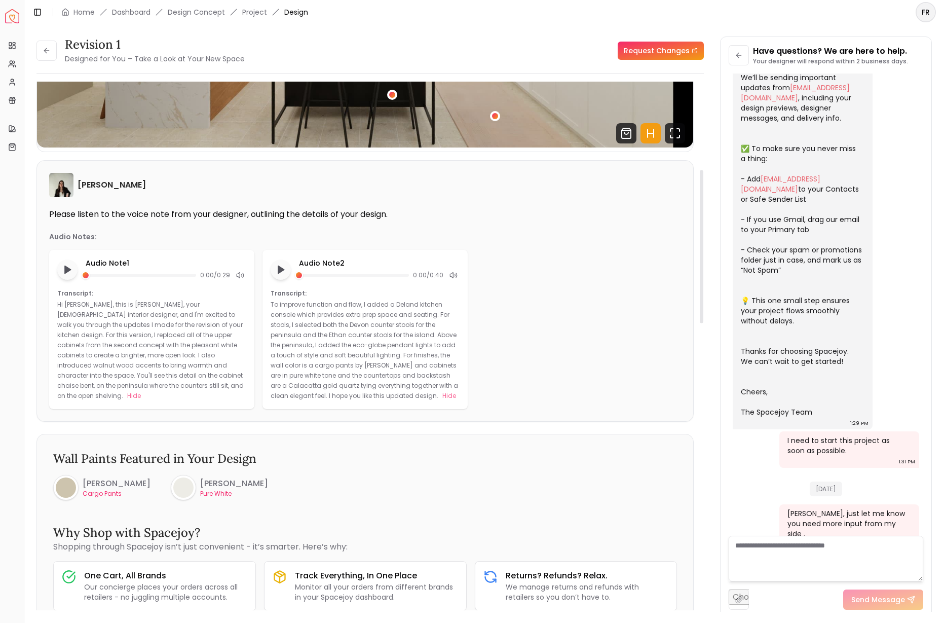
scroll to position [308, 0]
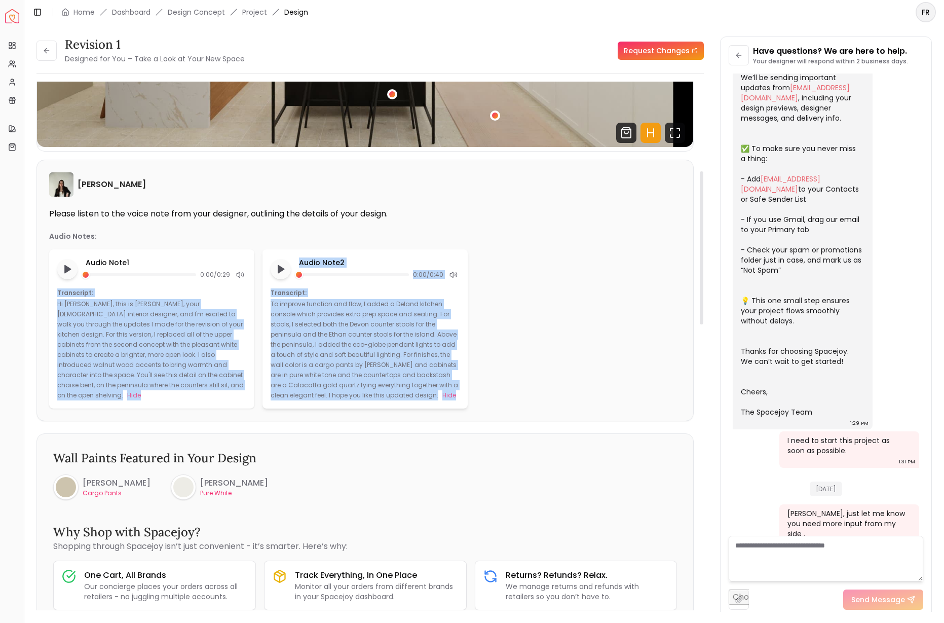
drag, startPoint x: 58, startPoint y: 290, endPoint x: 435, endPoint y: 398, distance: 392.2
click at [435, 398] on div "Audio Note 1 0:00 / 0:29 Transcript: Hi [PERSON_NAME], this is [PERSON_NAME], y…" at bounding box center [365, 328] width 632 height 159
copy div "Transcript: Hi [PERSON_NAME], this is [PERSON_NAME], your [DEMOGRAPHIC_DATA] in…"
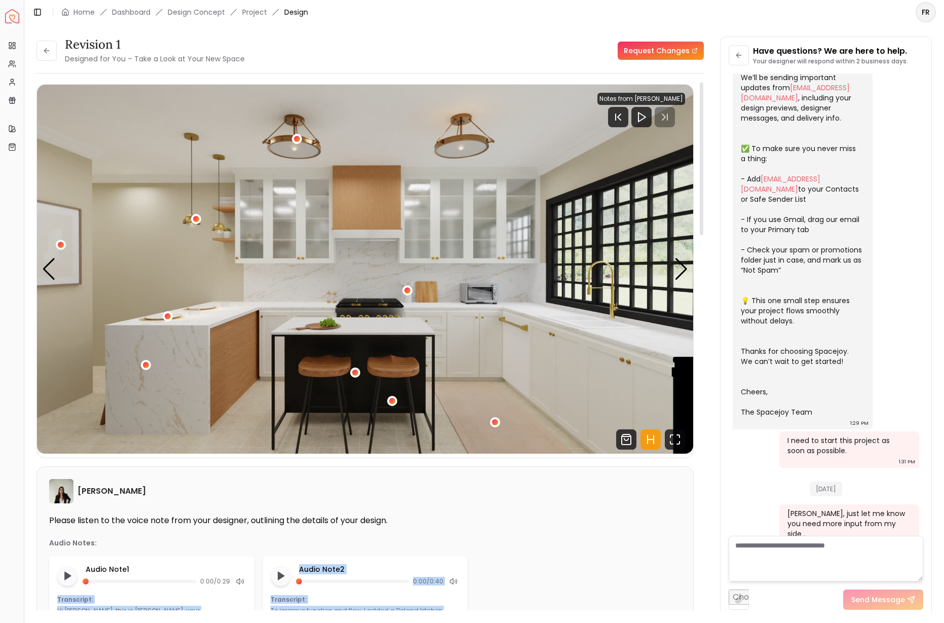
scroll to position [2, 0]
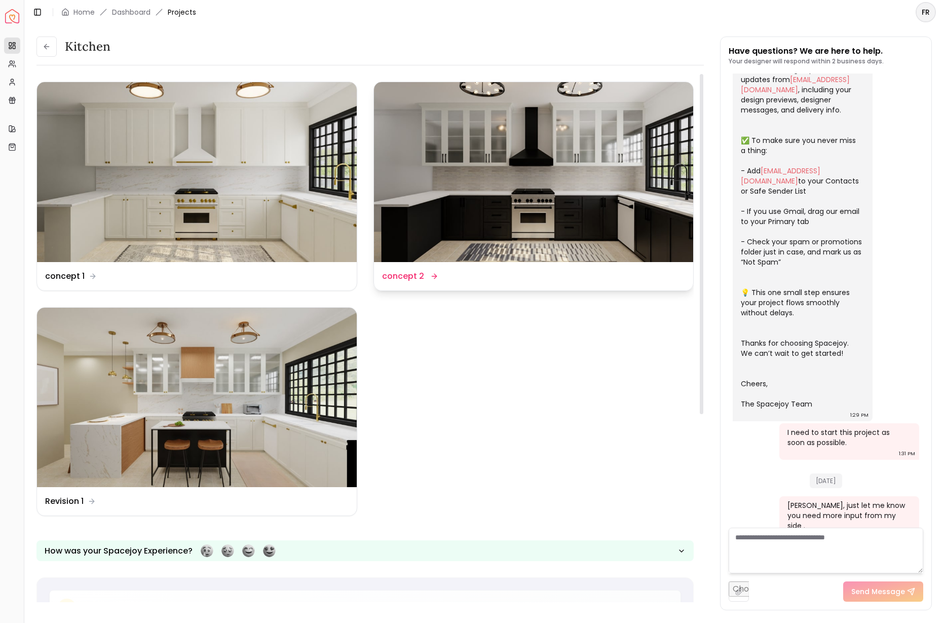
click at [476, 172] on img at bounding box center [534, 172] width 320 height 180
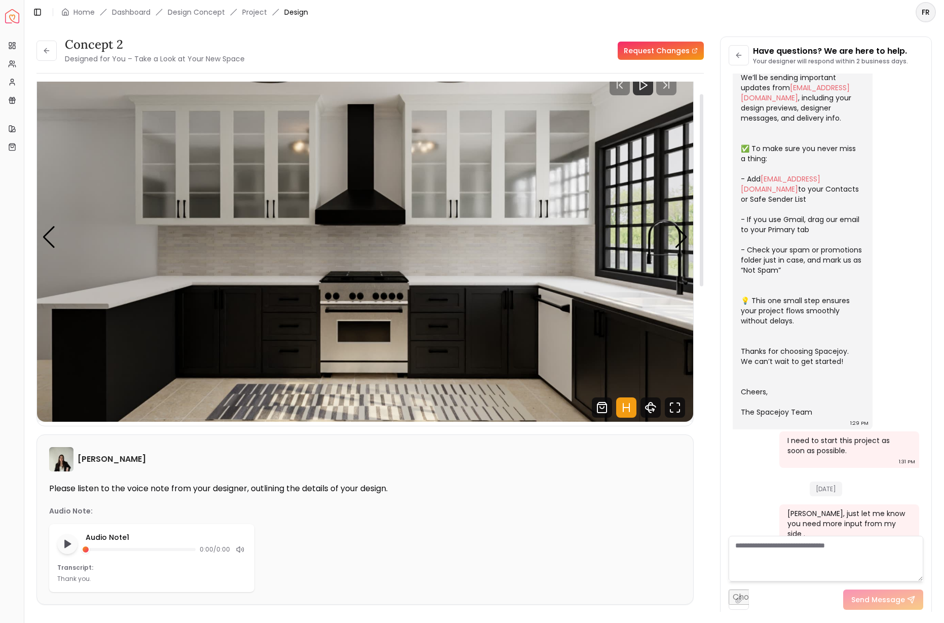
scroll to position [33, 0]
click at [735, 54] on icon at bounding box center [739, 55] width 8 height 8
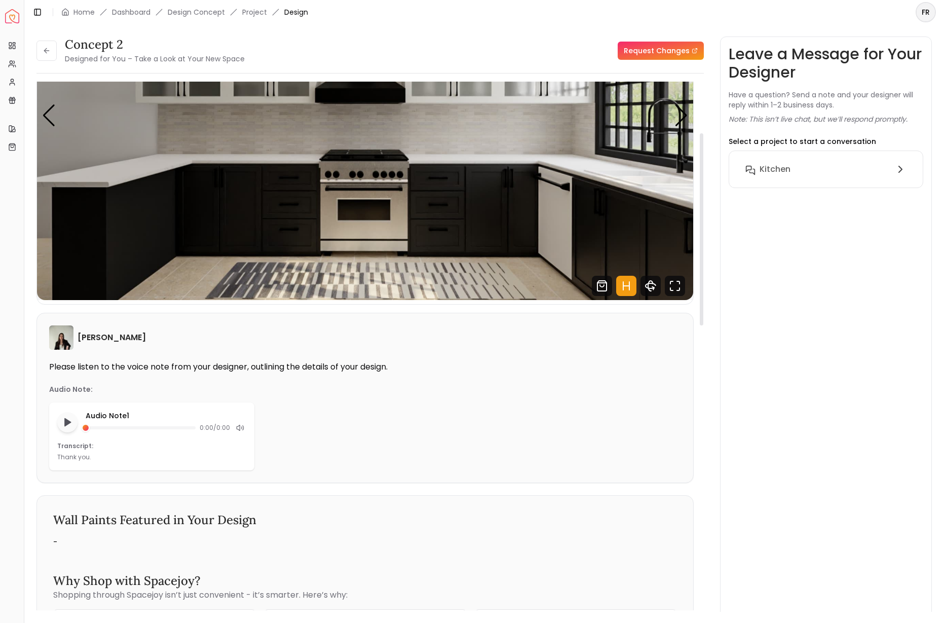
scroll to position [138, 0]
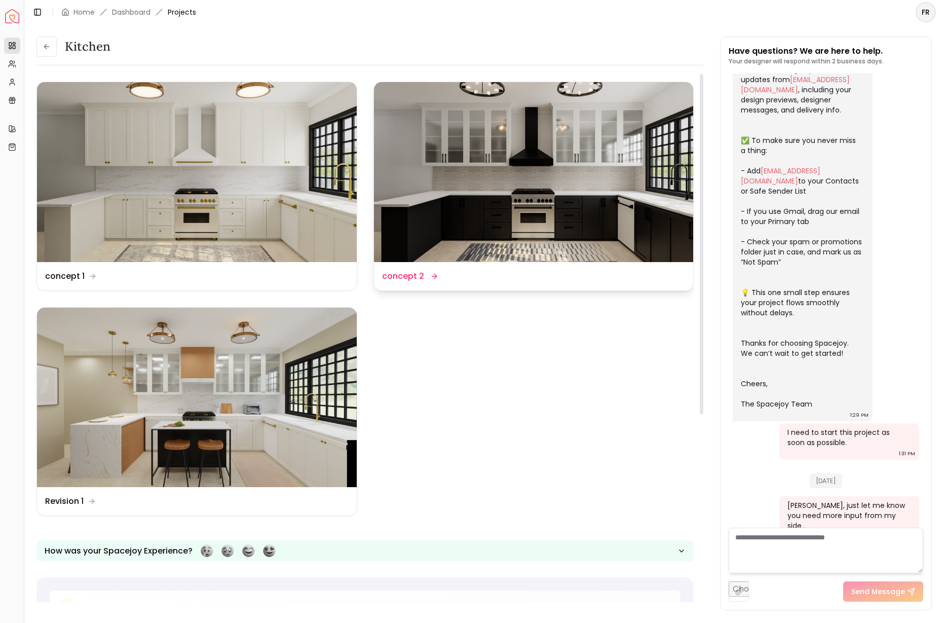
click at [431, 275] on icon at bounding box center [434, 276] width 8 height 8
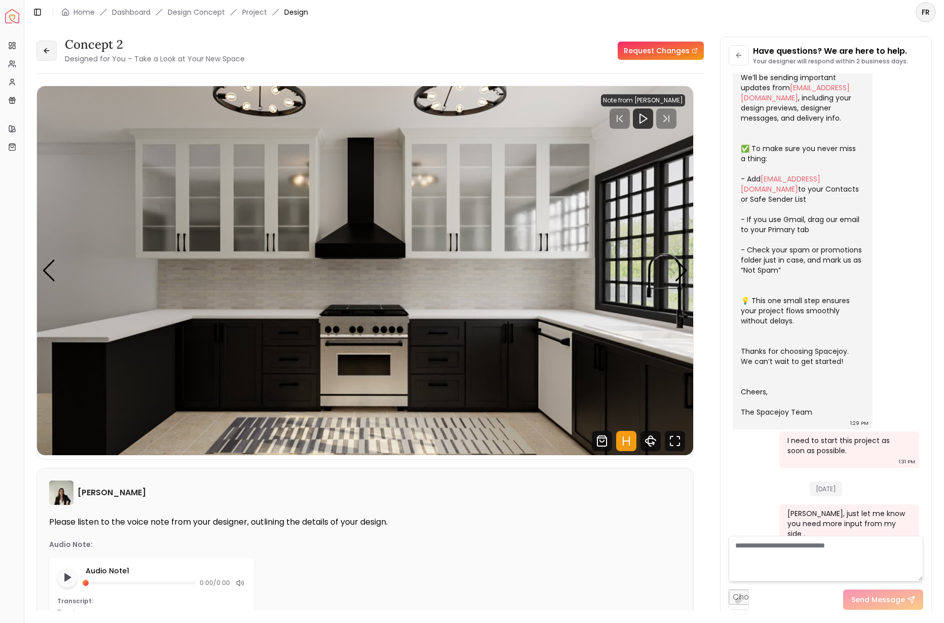
click at [46, 51] on icon at bounding box center [47, 51] width 8 height 8
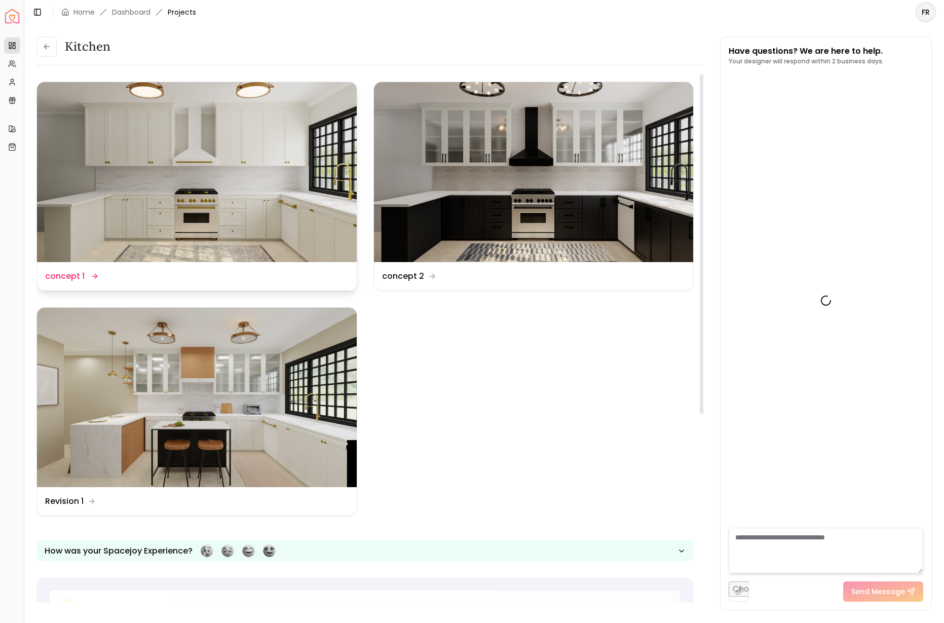
scroll to position [144, 0]
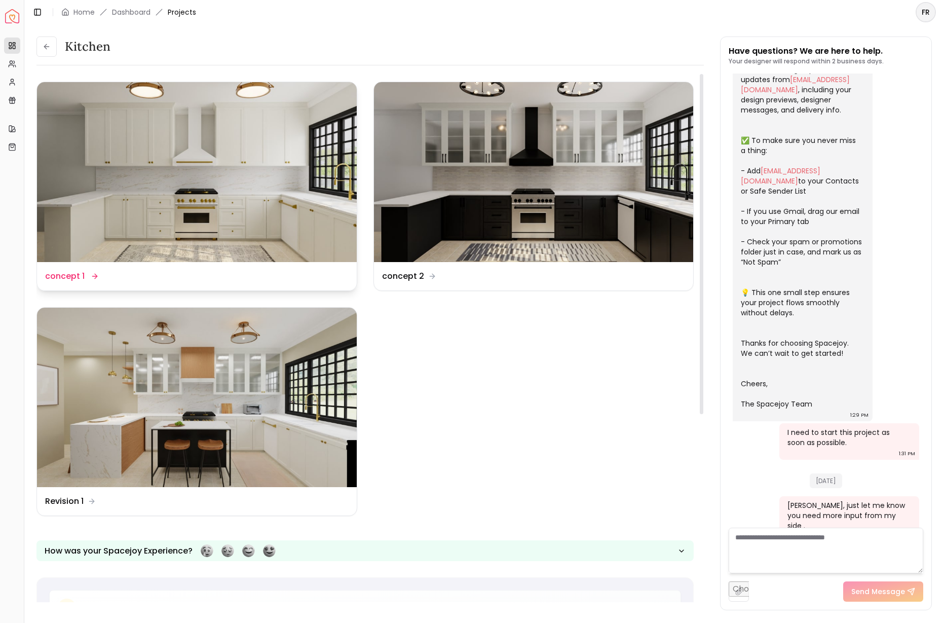
click at [162, 124] on img at bounding box center [197, 172] width 320 height 180
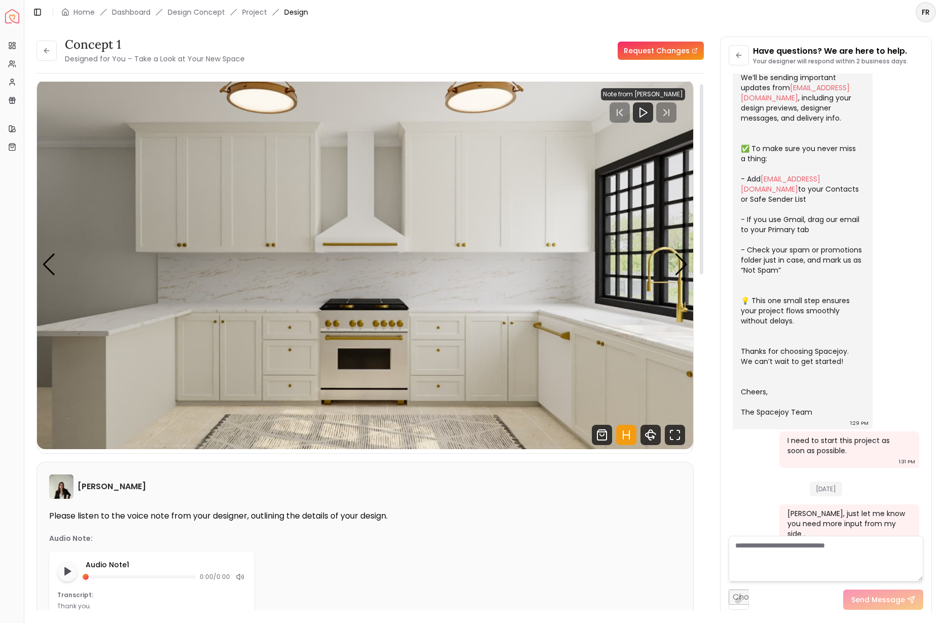
scroll to position [12, 0]
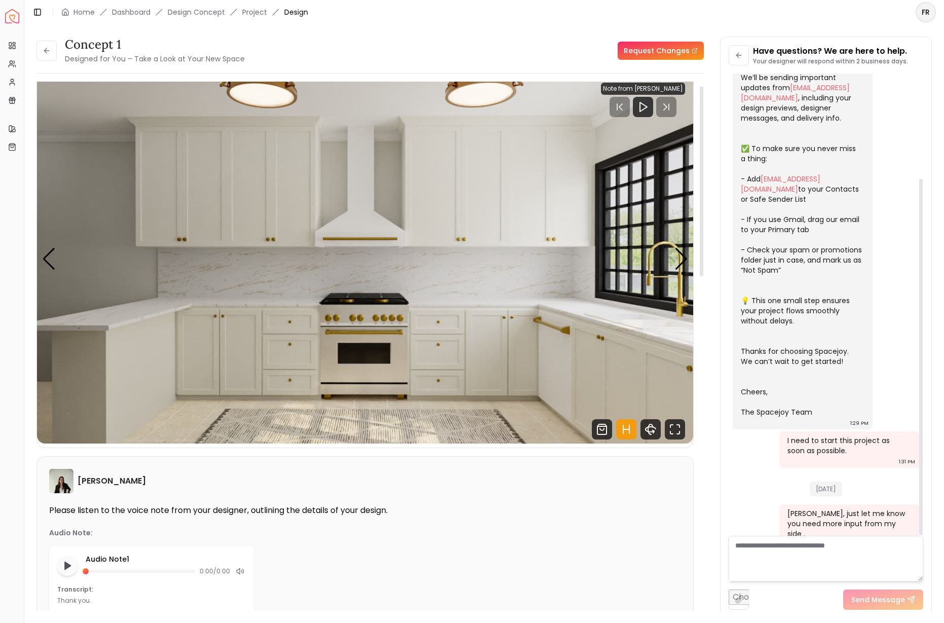
click at [586, 393] on img "1 / 5" at bounding box center [365, 258] width 656 height 369
click at [917, 254] on div "[DATE] Welcome aboard! 🎉 You’re all set — our team is excited to bring your dre…" at bounding box center [826, 247] width 195 height 618
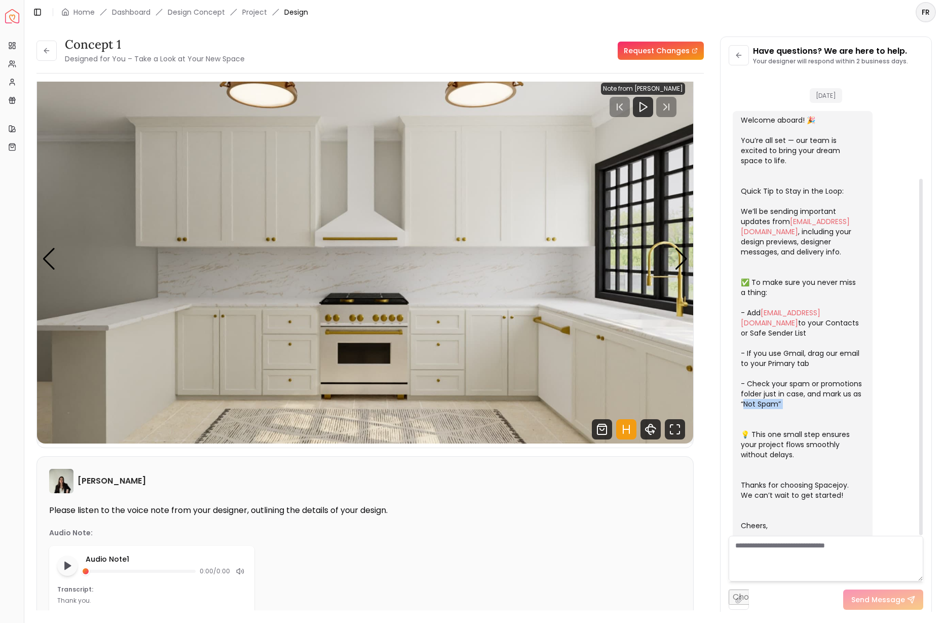
click at [919, 253] on div at bounding box center [920, 304] width 5 height 462
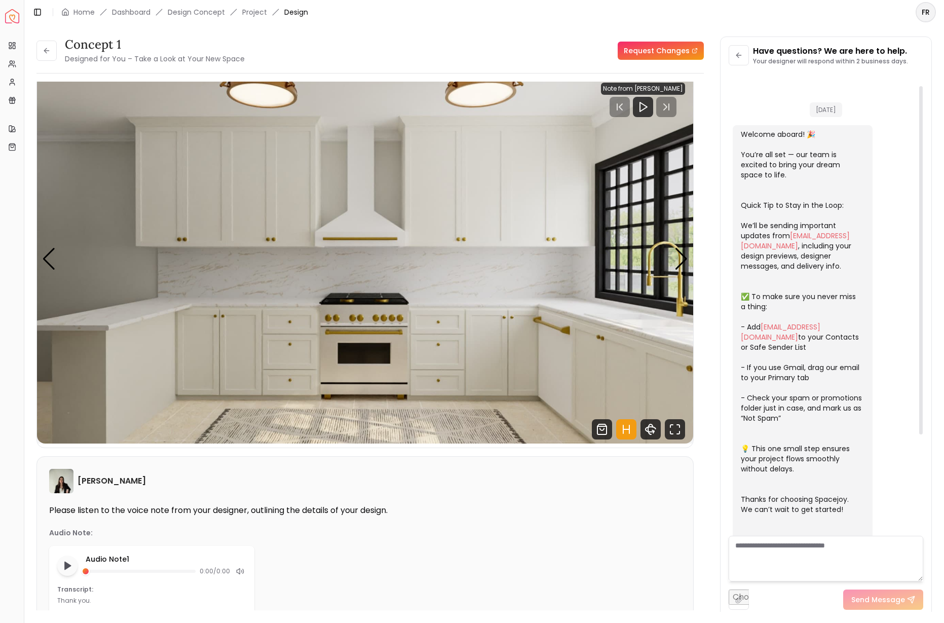
scroll to position [16, 0]
